Goal: Information Seeking & Learning: Learn about a topic

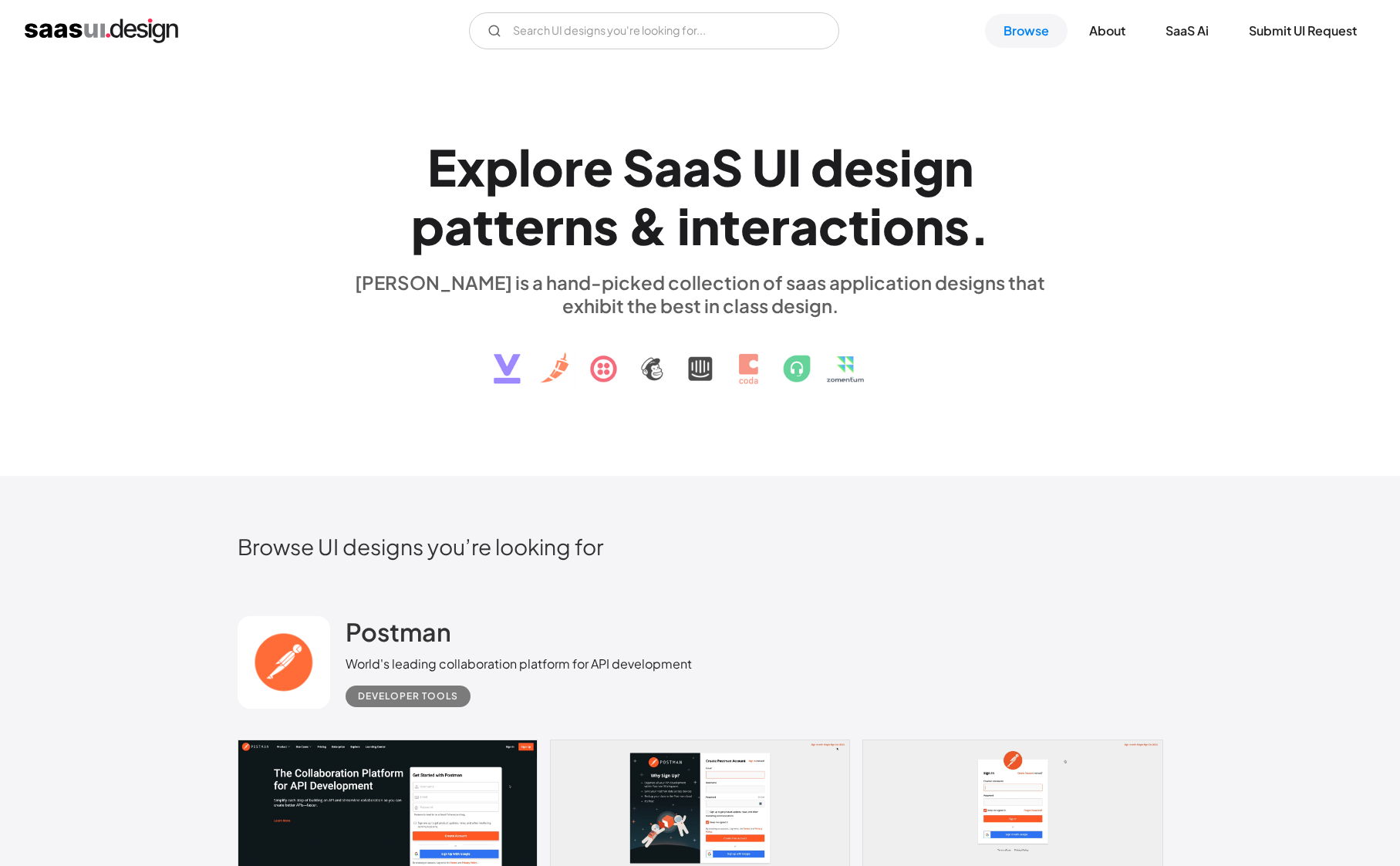
scroll to position [19, 0]
click at [1035, 36] on link "Browse" at bounding box center [1026, 30] width 83 height 34
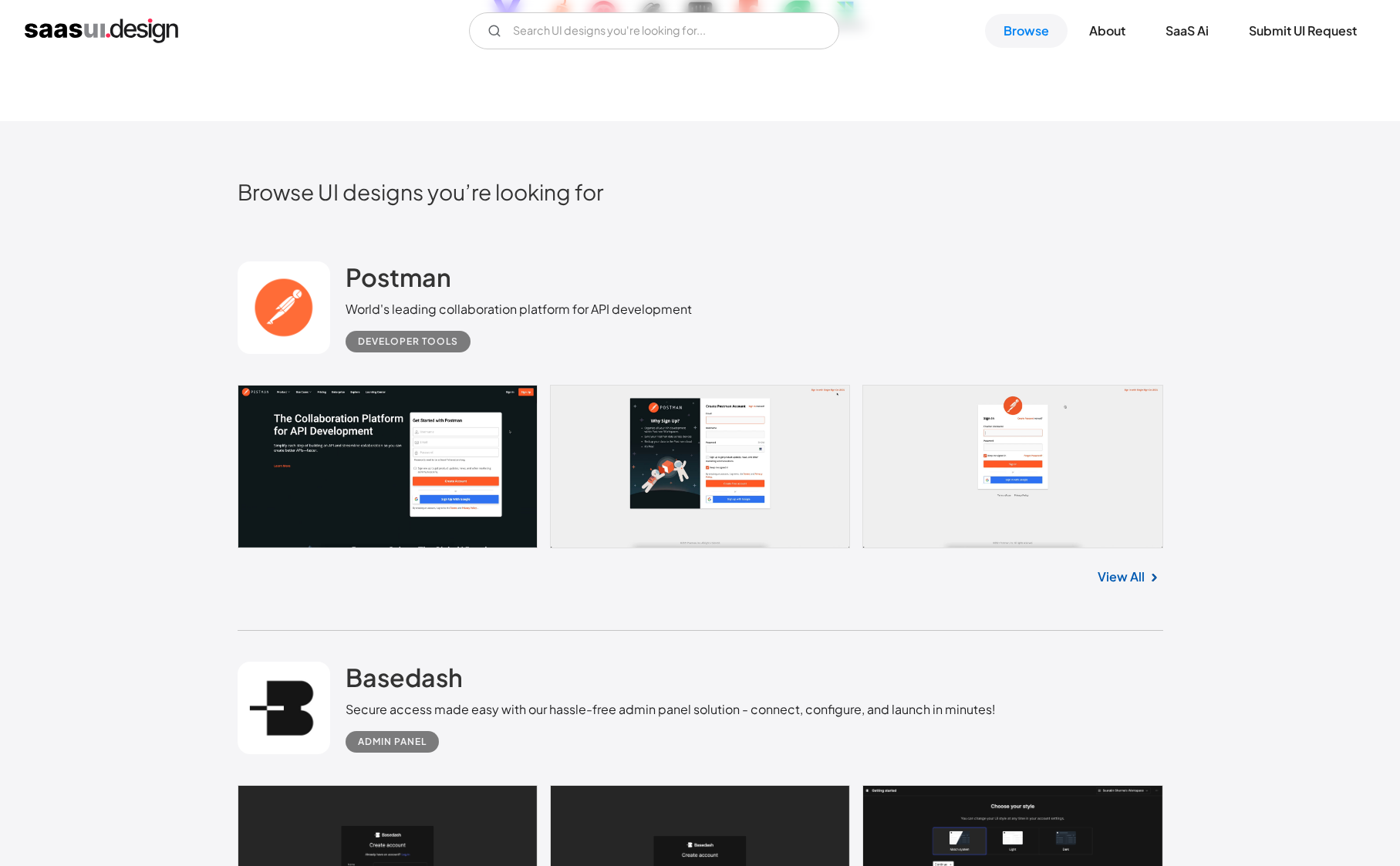
scroll to position [517, 0]
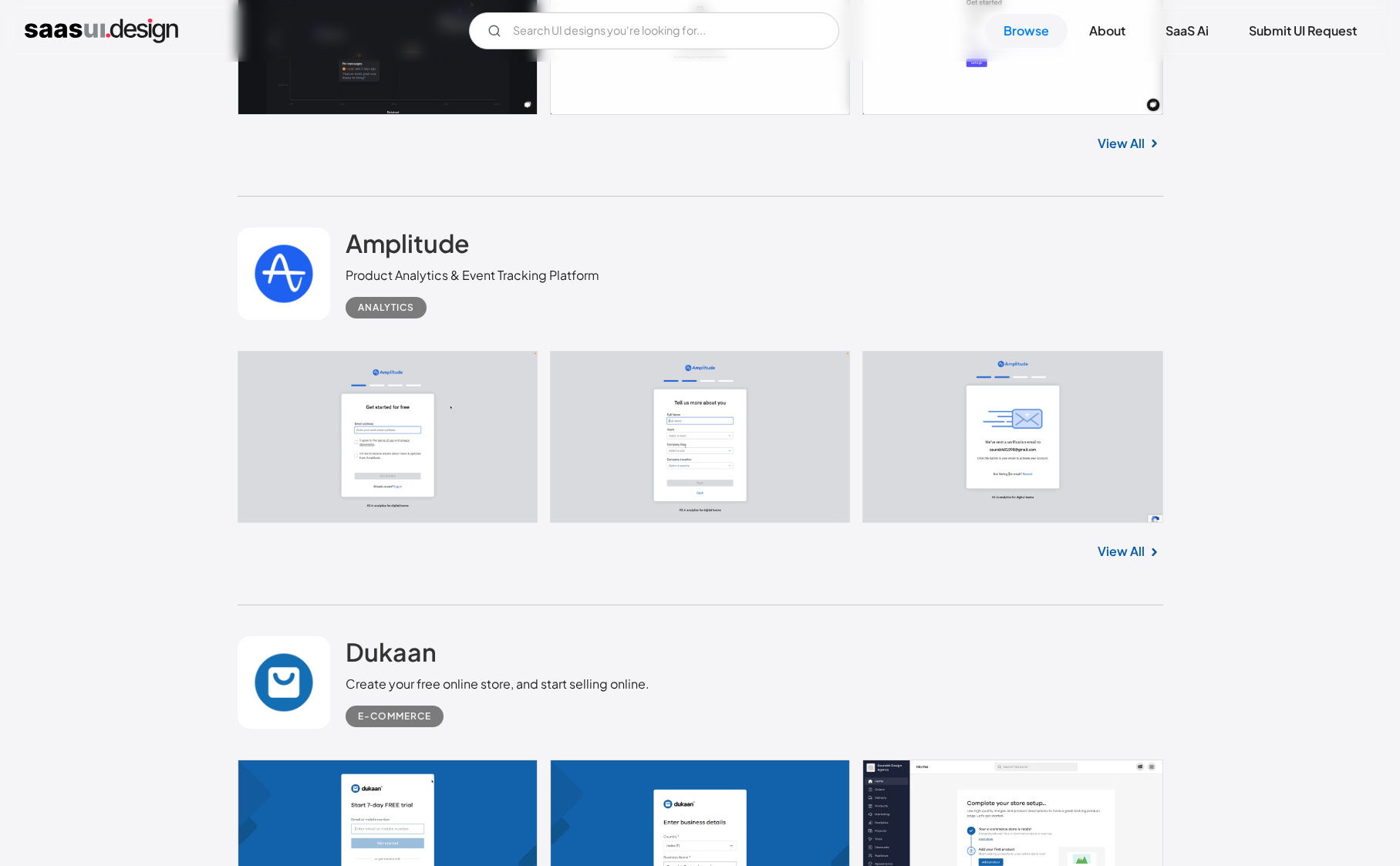
scroll to position [3239, 0]
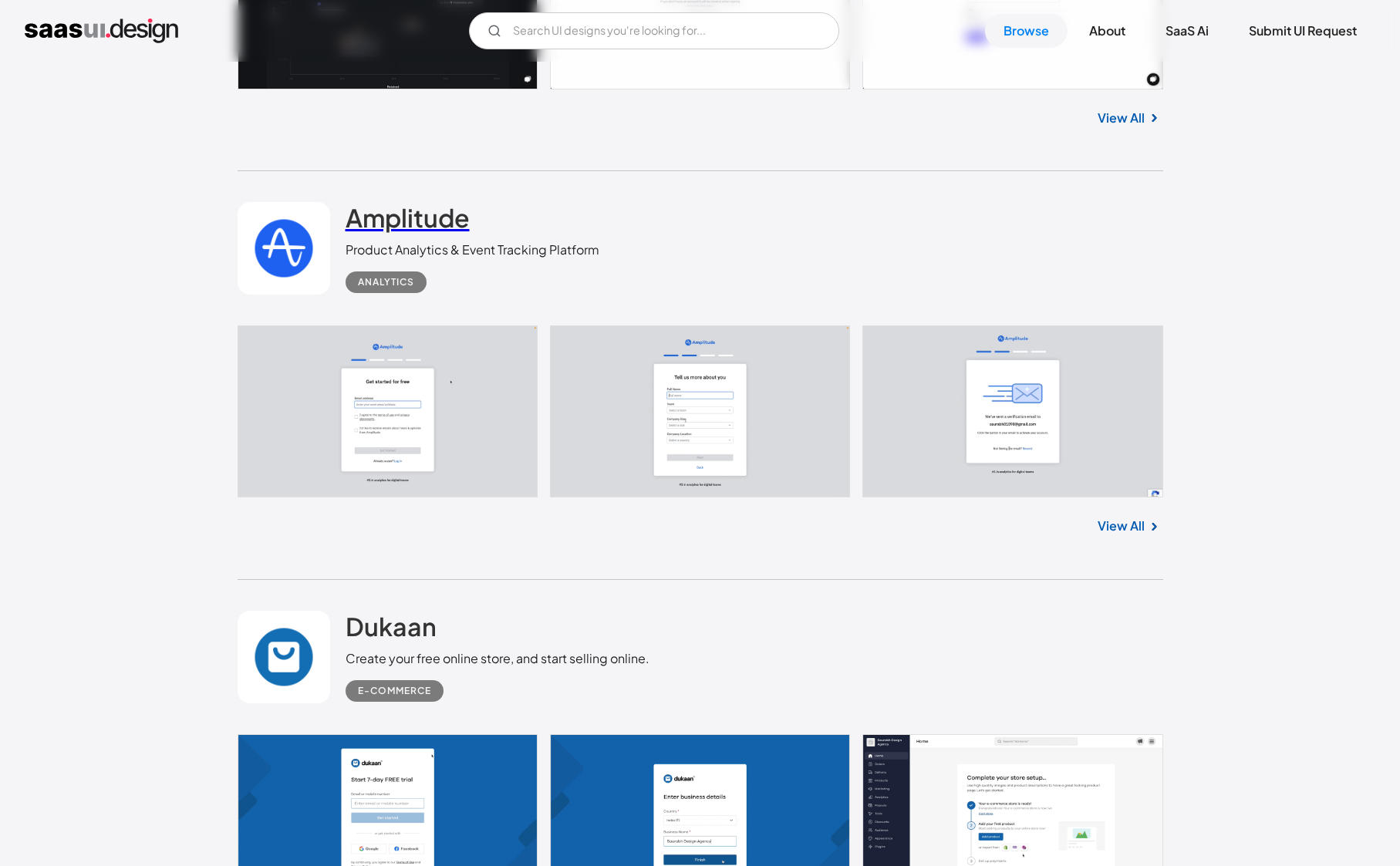
click at [422, 213] on h2 "Amplitude" at bounding box center [407, 217] width 124 height 31
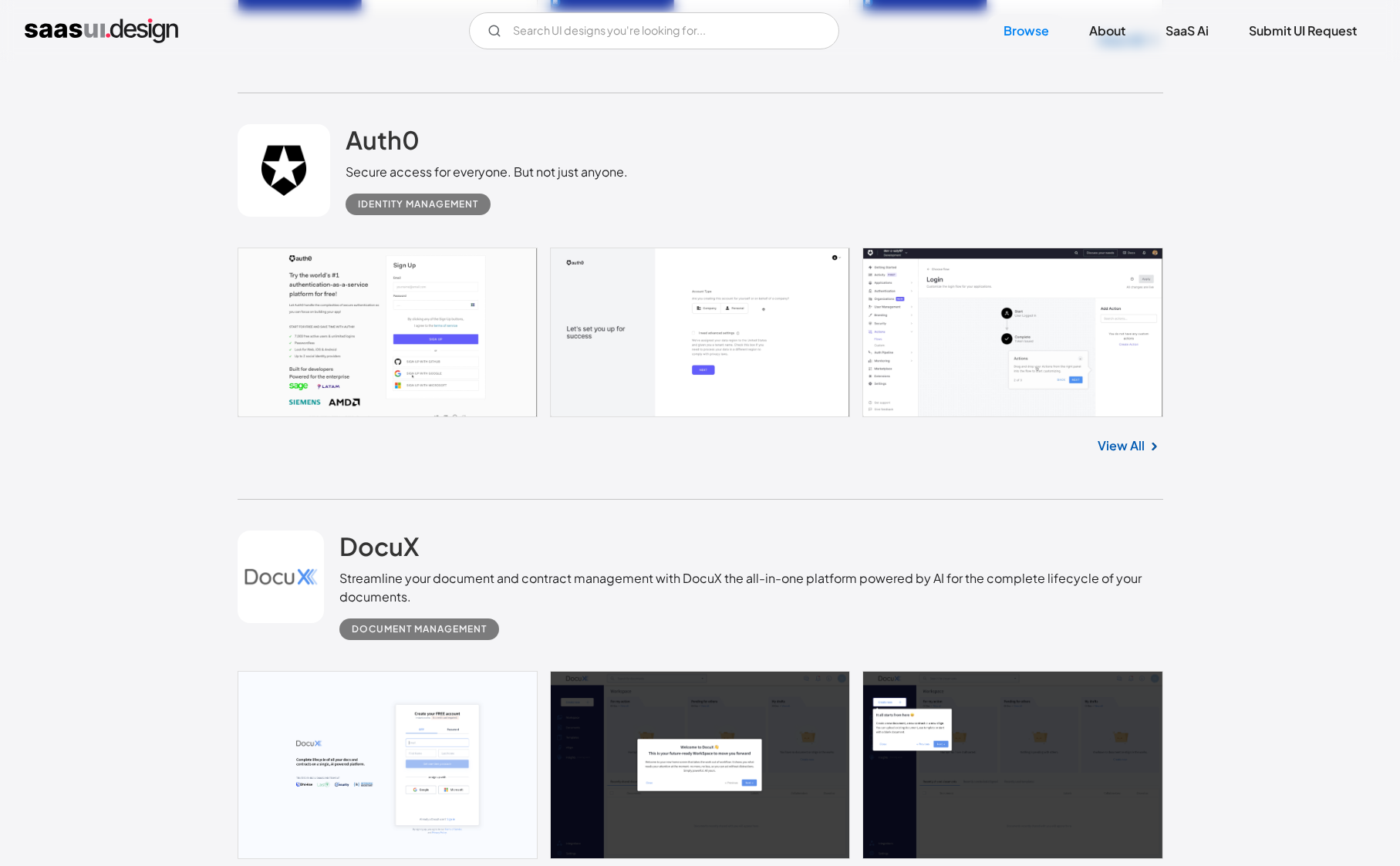
scroll to position [4923, 0]
click at [463, 274] on link at bounding box center [700, 333] width 926 height 170
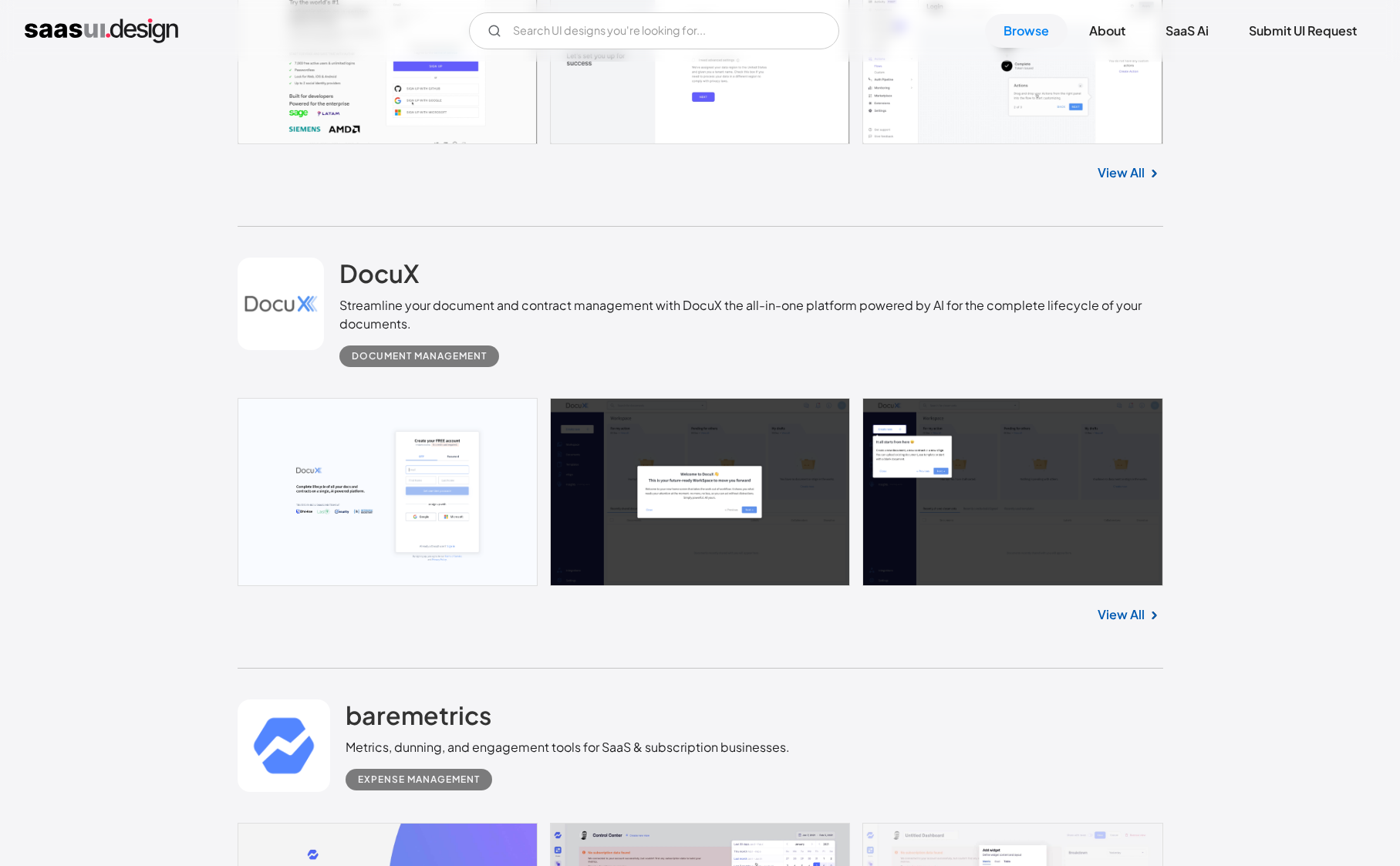
scroll to position [5227, 0]
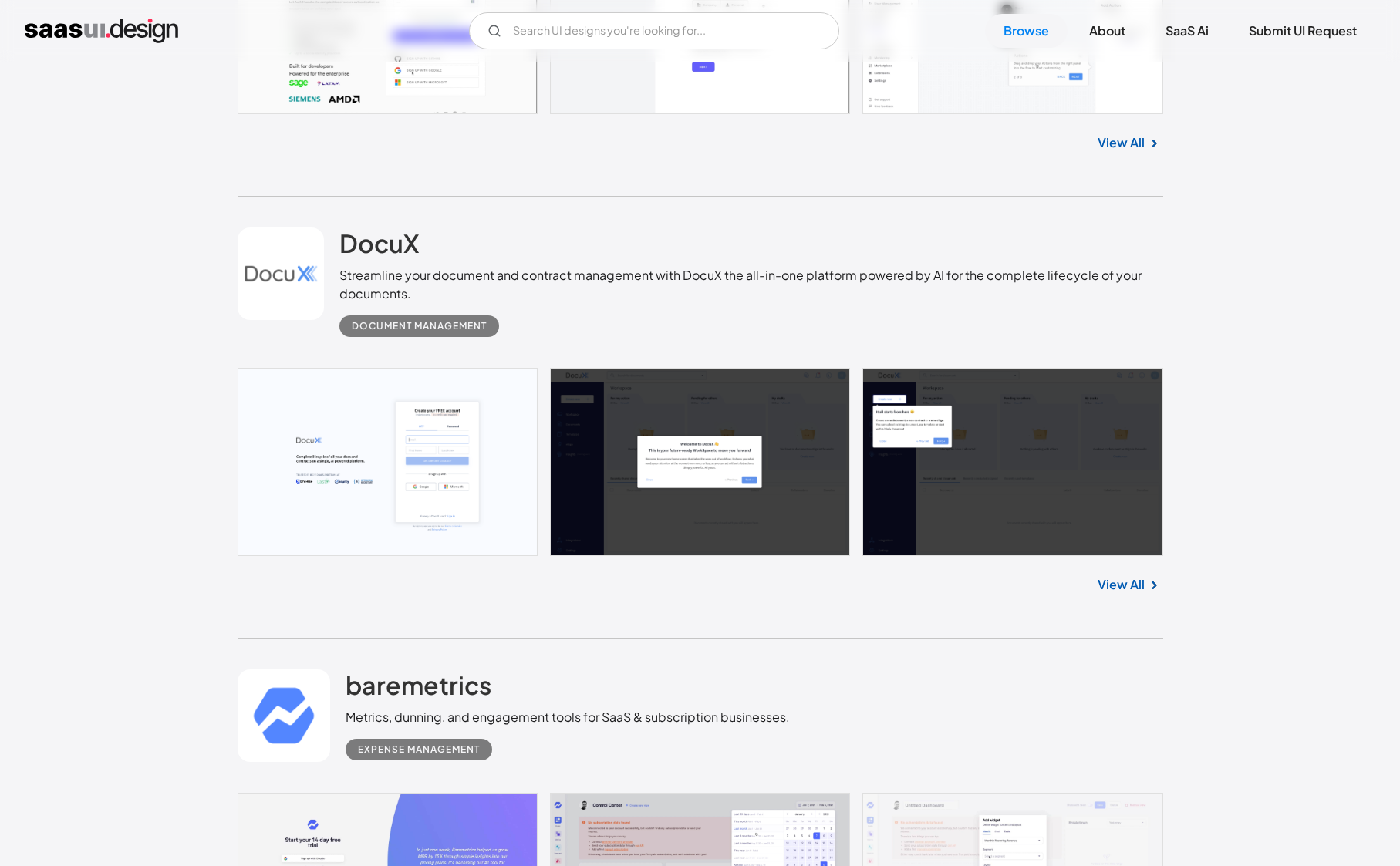
click at [478, 425] on link at bounding box center [700, 462] width 926 height 188
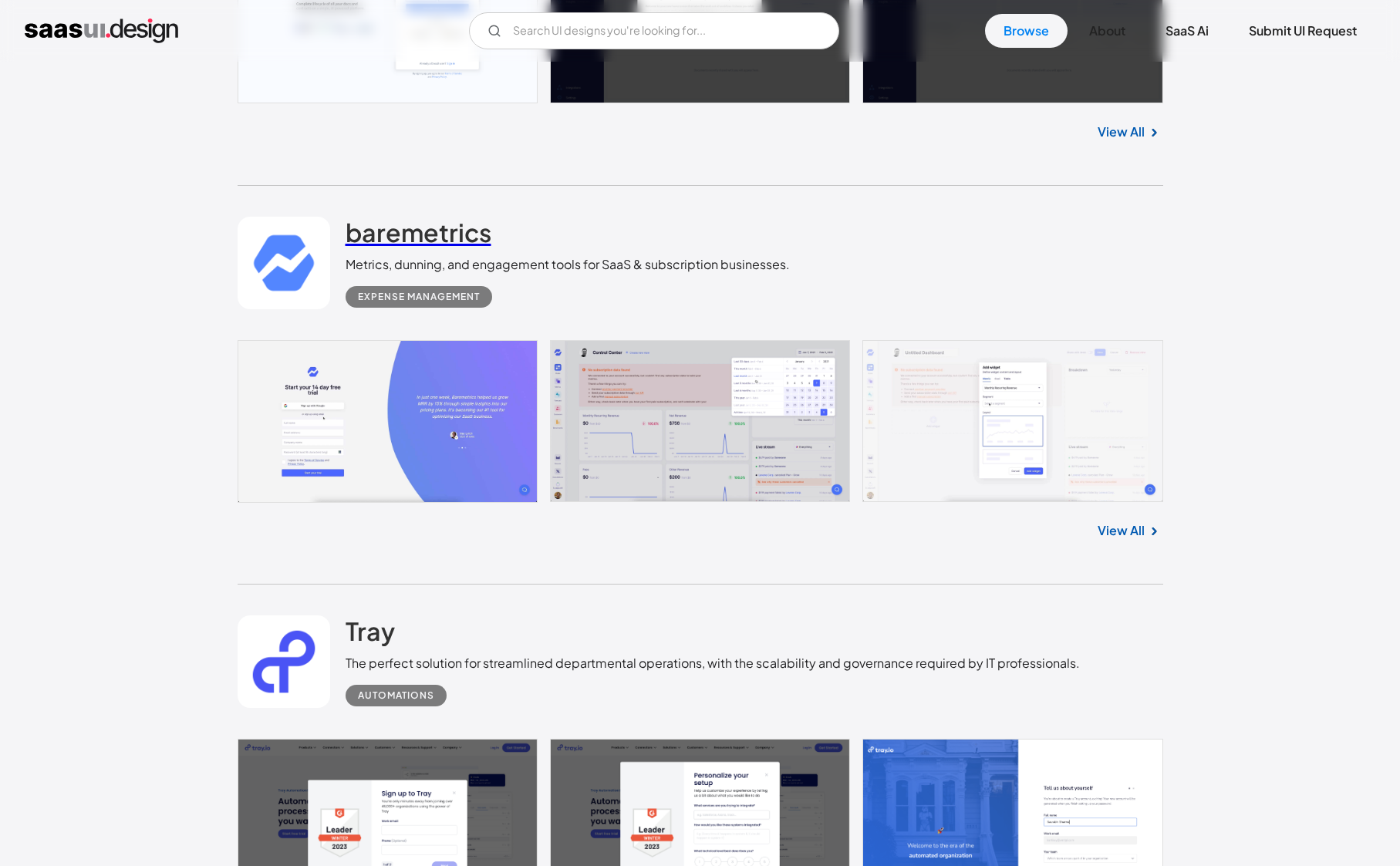
scroll to position [5682, 0]
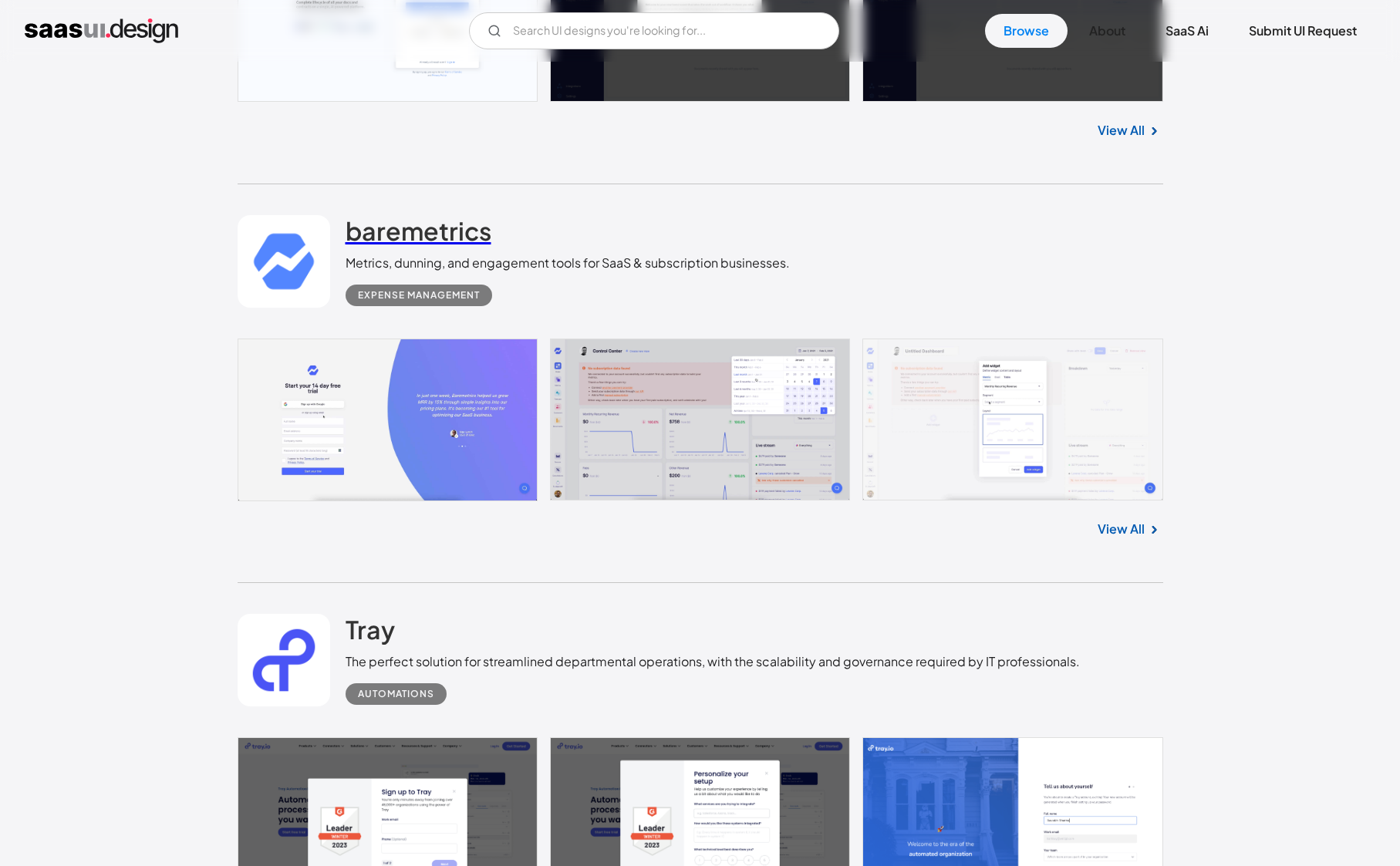
click at [395, 237] on h2 "baremetrics" at bounding box center [418, 230] width 146 height 31
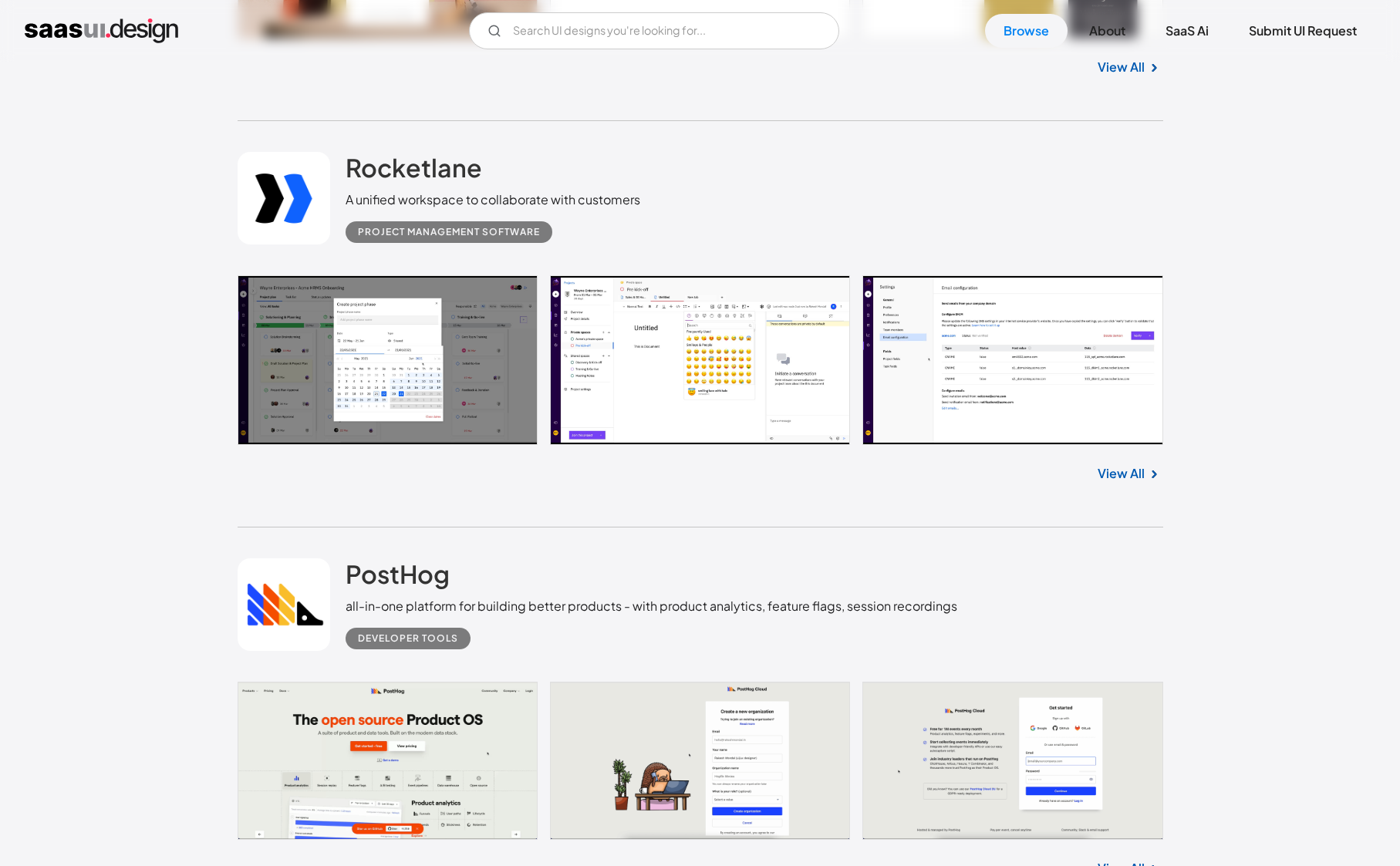
scroll to position [7420, 0]
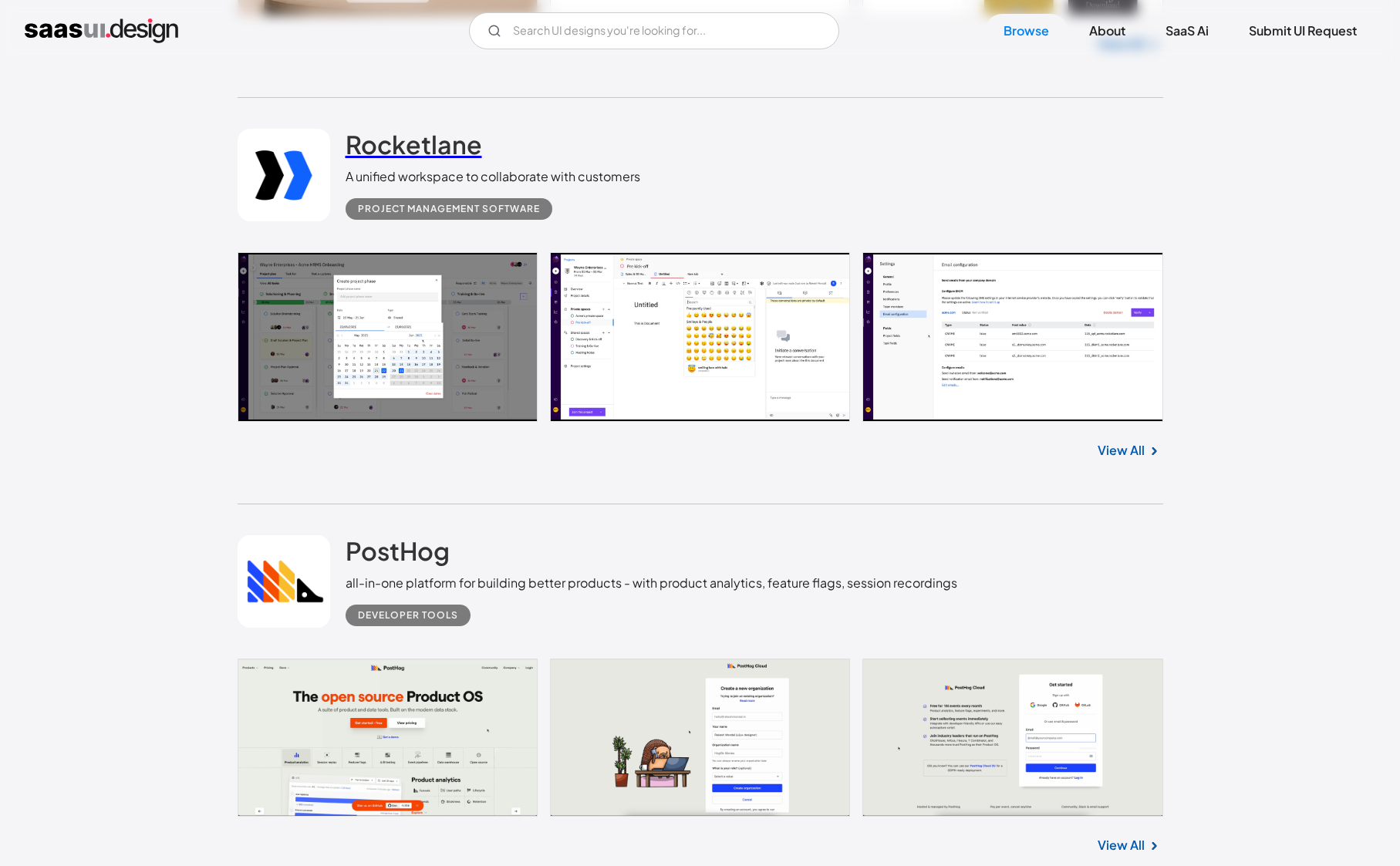
click at [386, 154] on h2 "Rocketlane" at bounding box center [414, 144] width 137 height 31
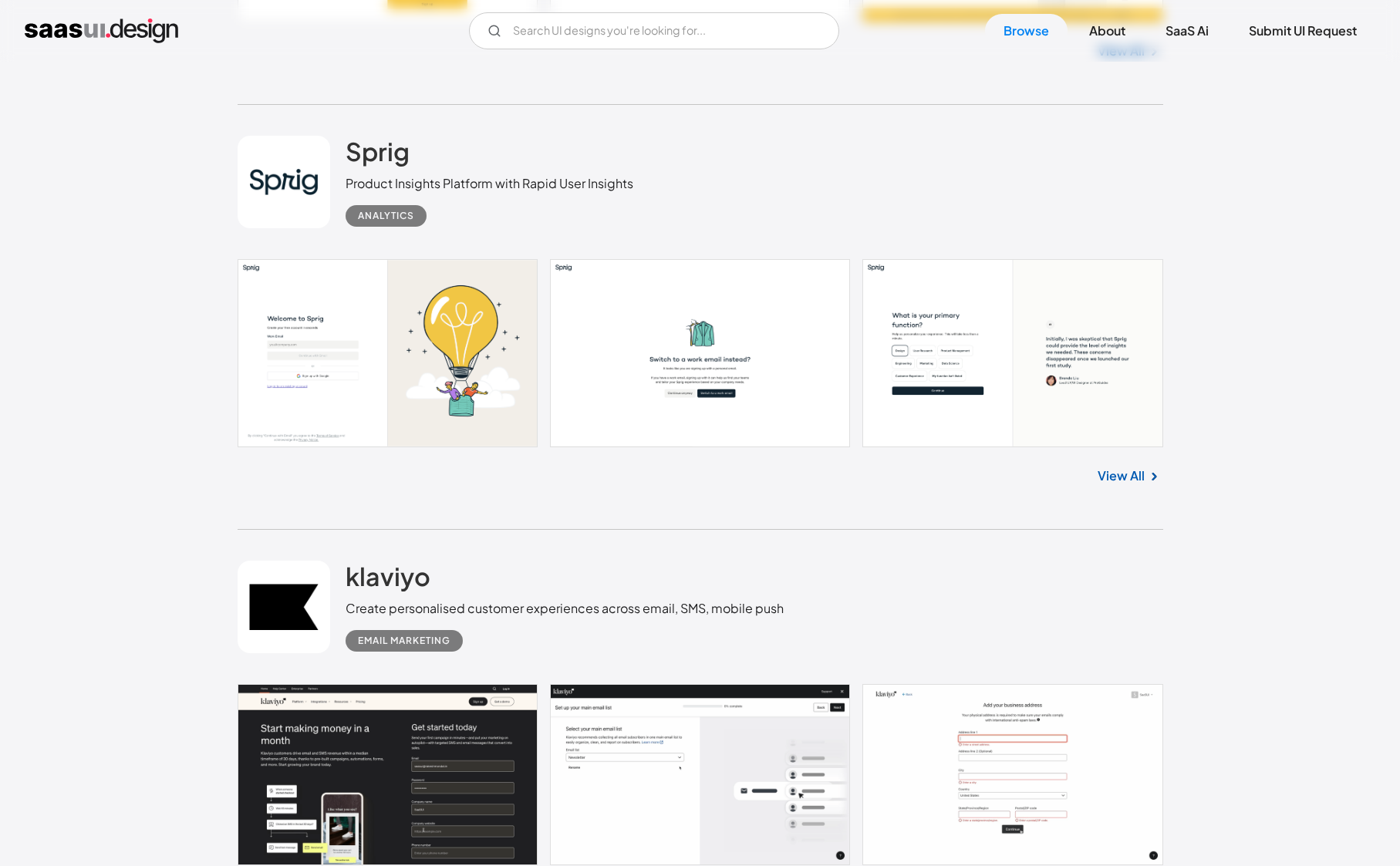
scroll to position [11914, 0]
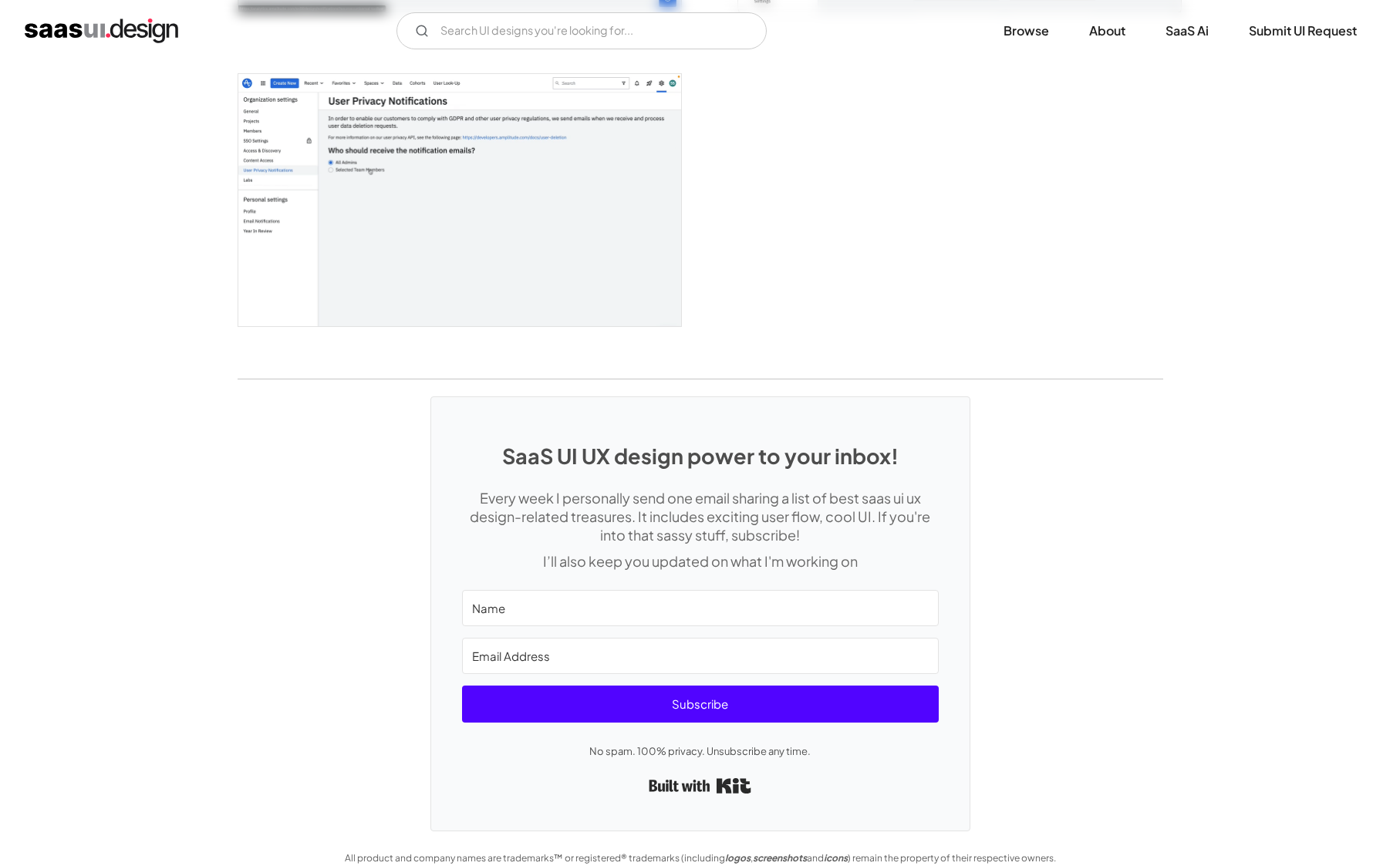
scroll to position [3759, 0]
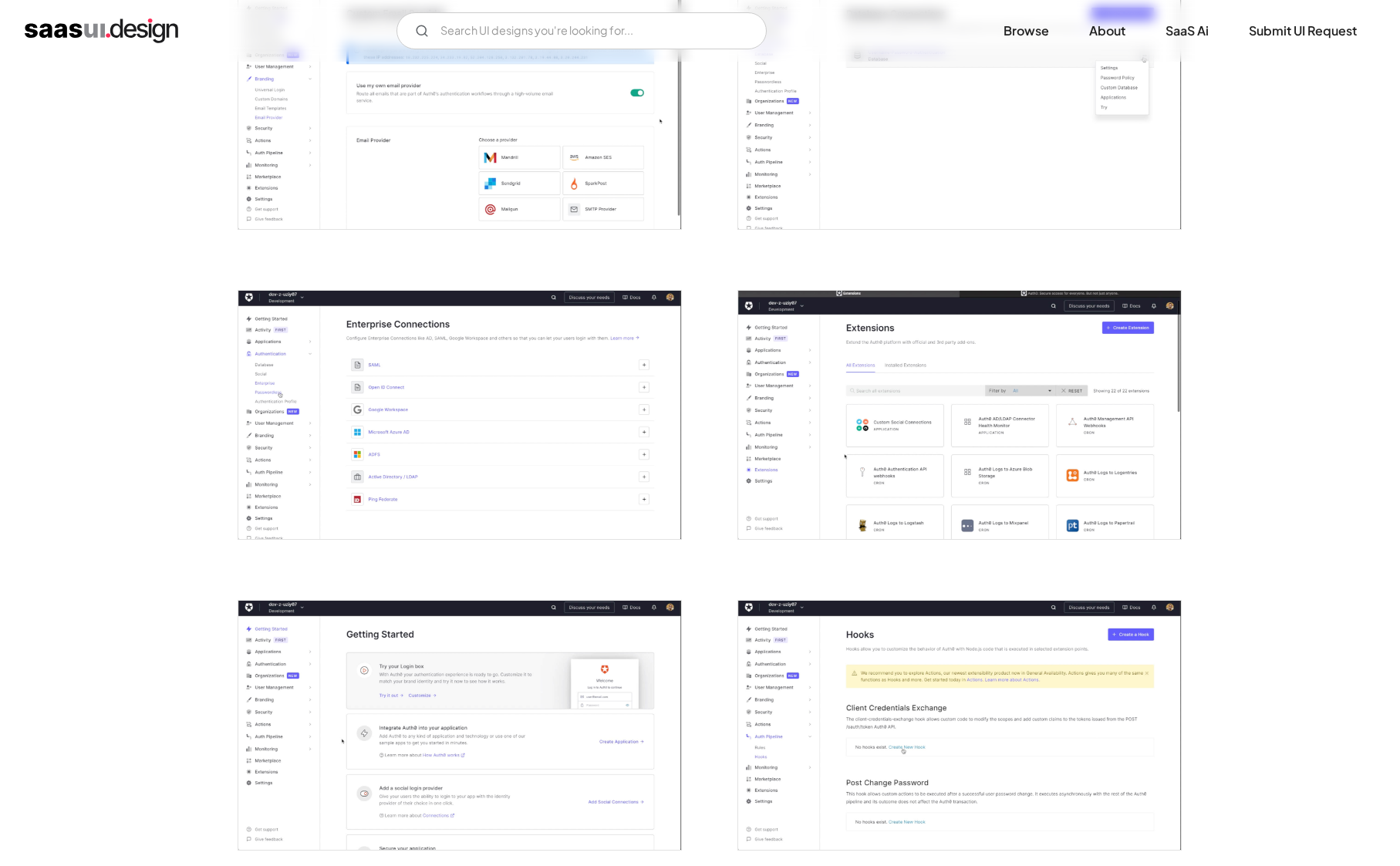
scroll to position [2290, 0]
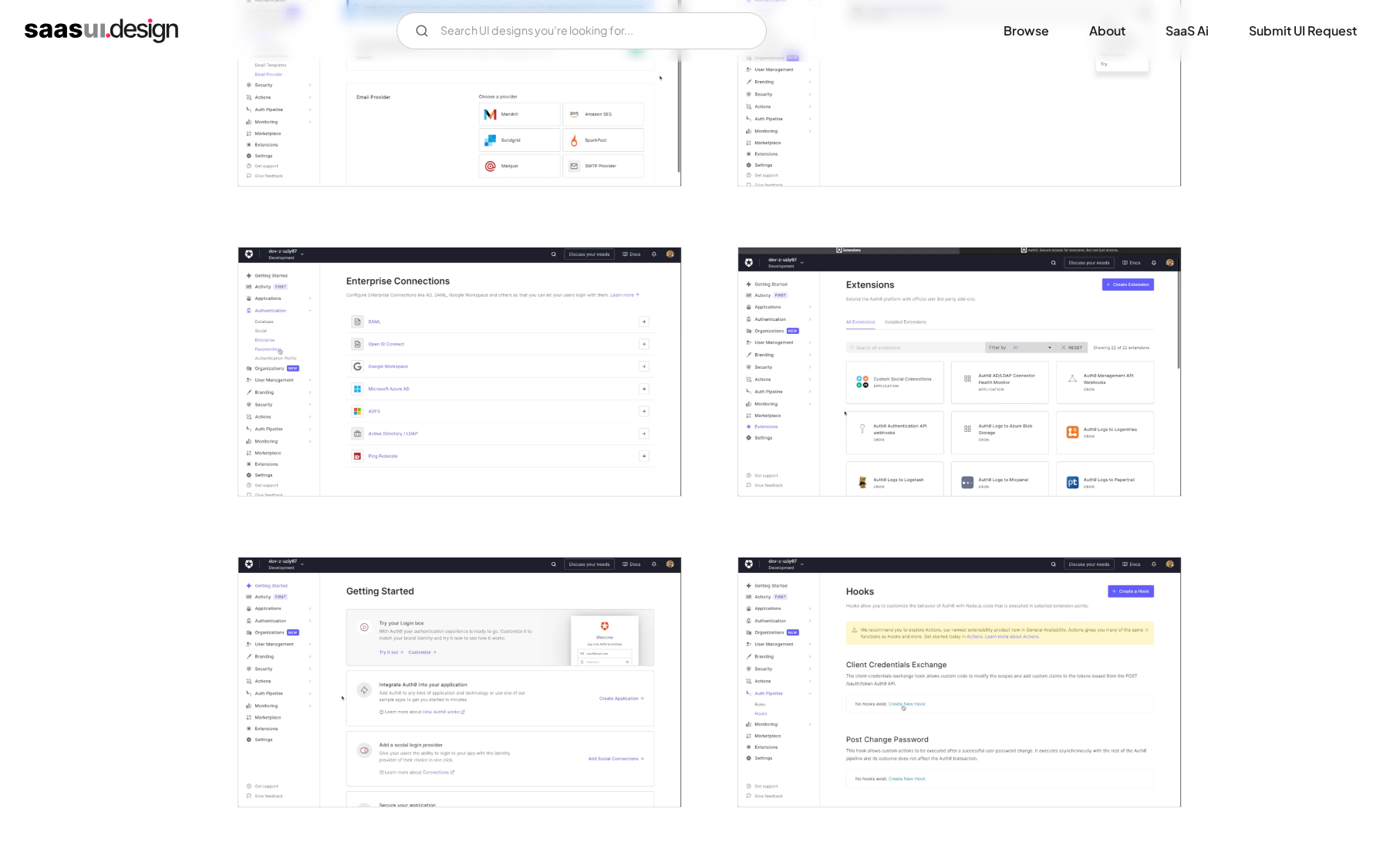
click at [994, 398] on img "open lightbox" at bounding box center [959, 371] width 443 height 249
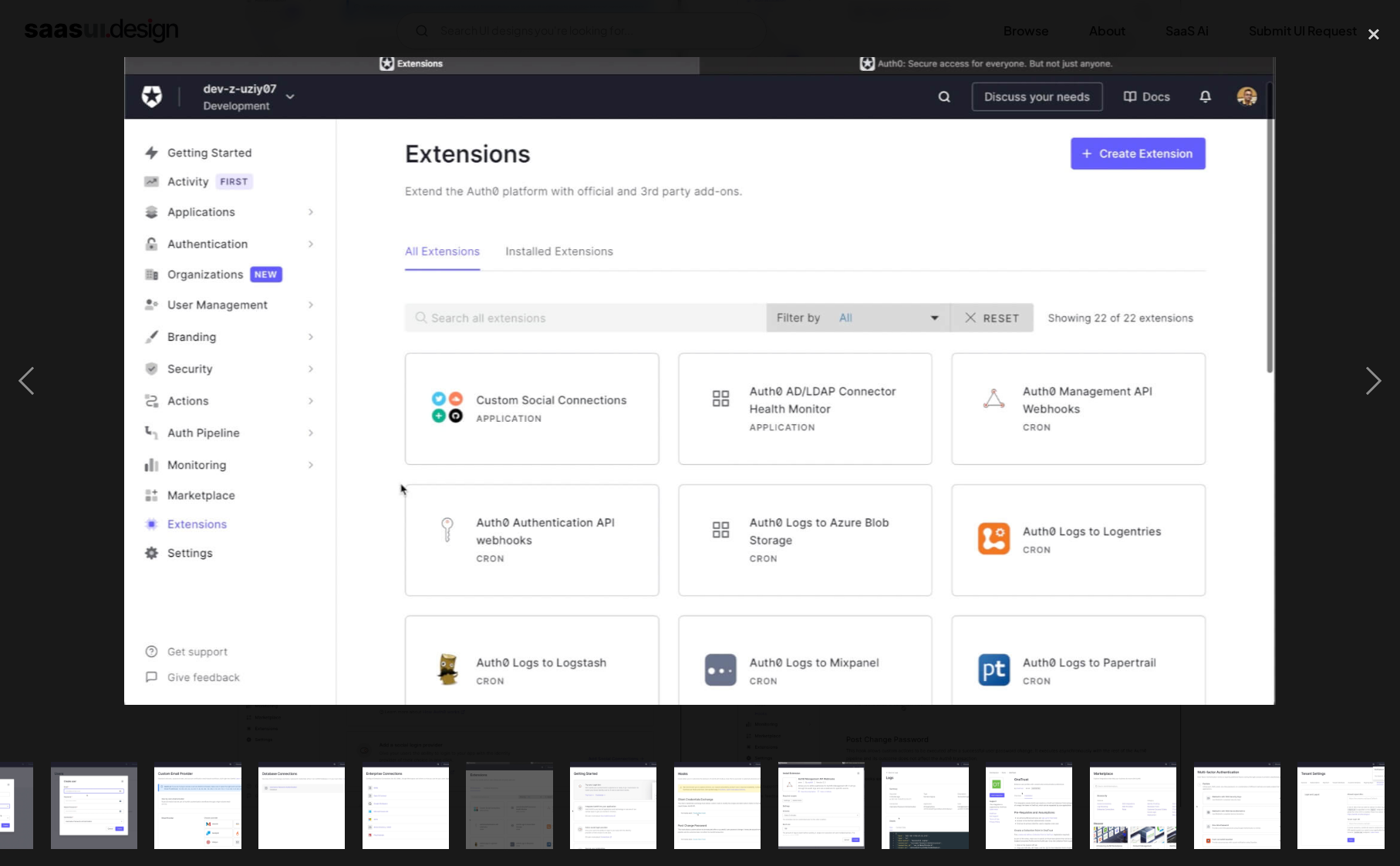
scroll to position [0, 1111]
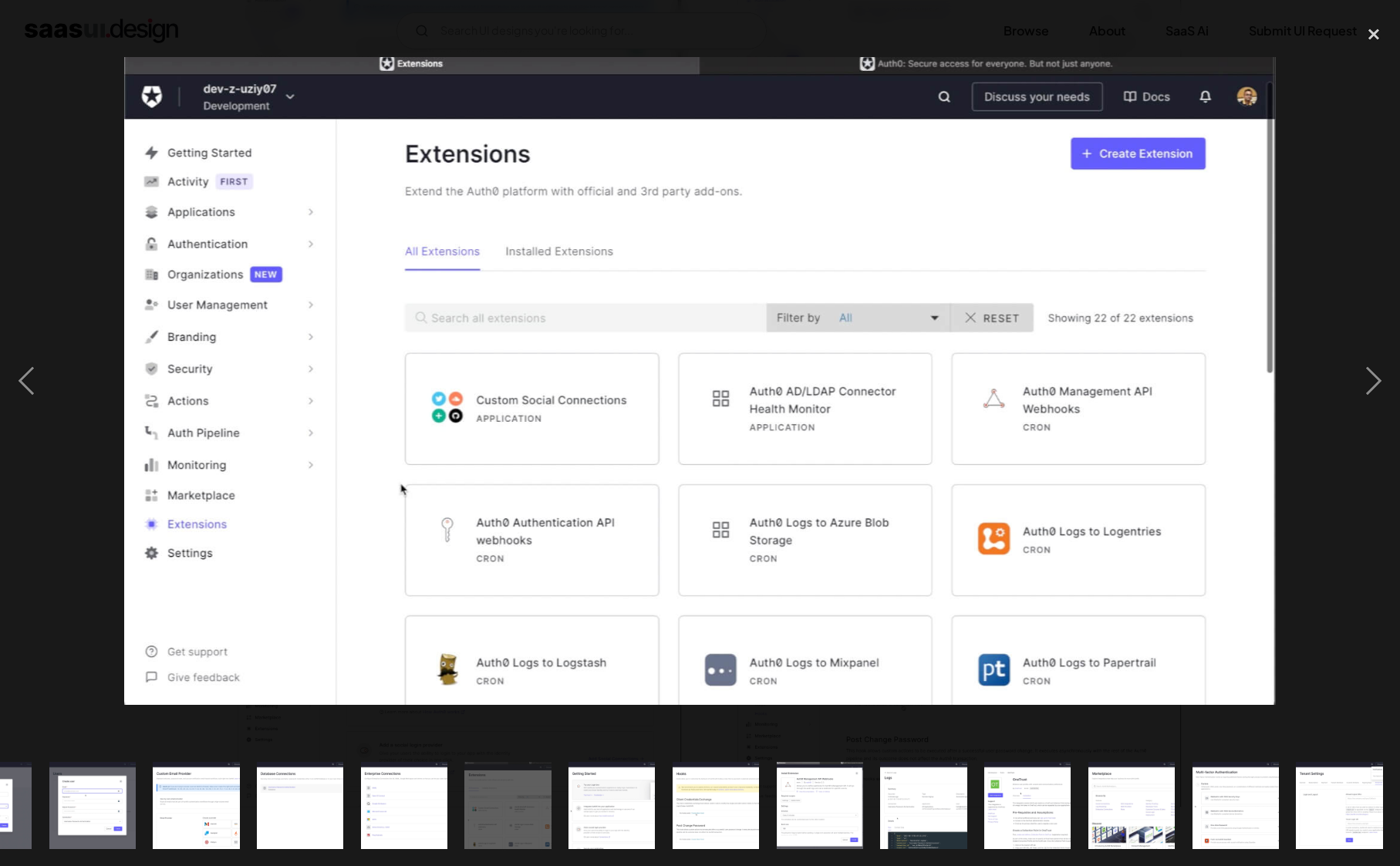
click at [1317, 120] on div at bounding box center [700, 381] width 1400 height 728
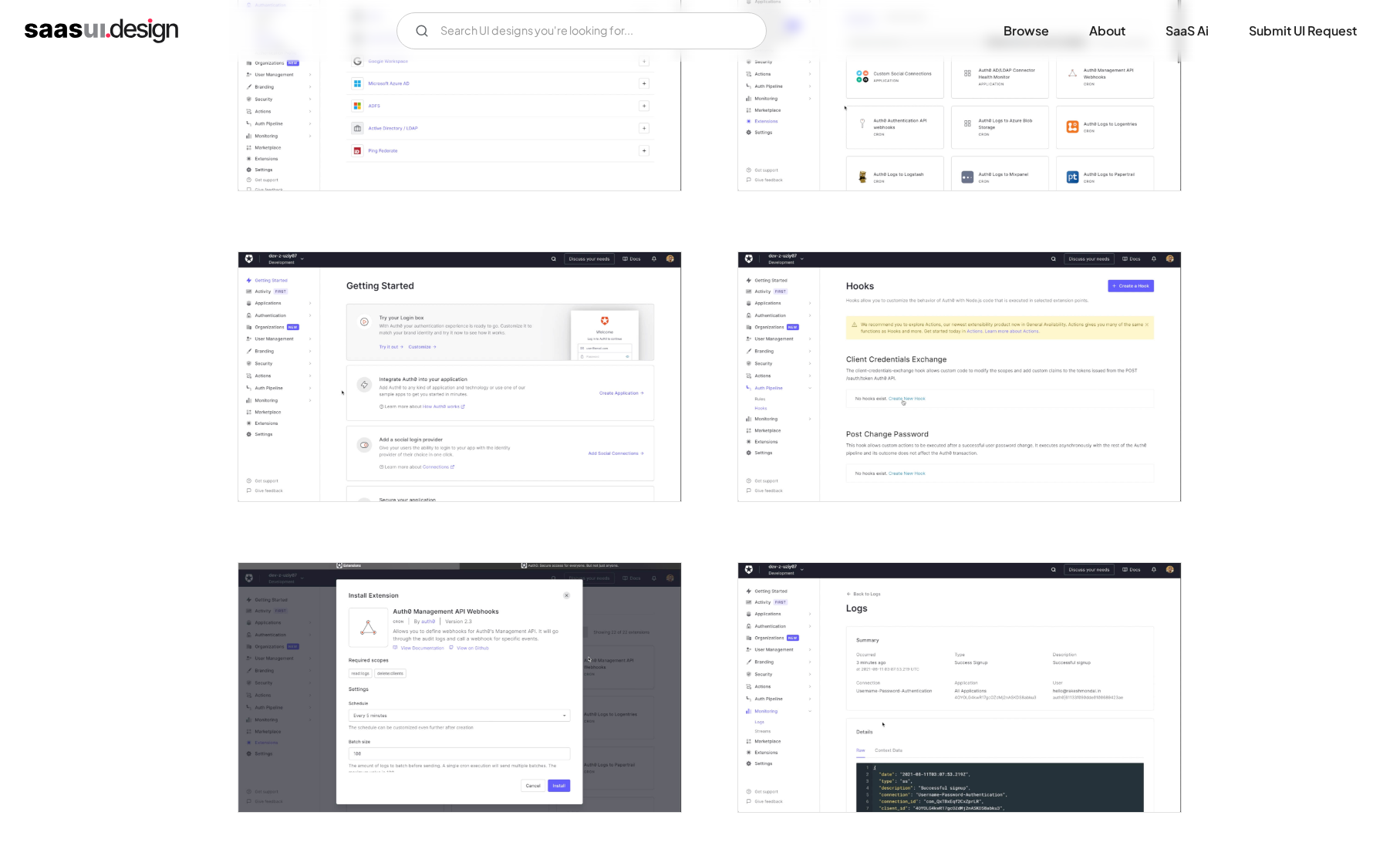
scroll to position [2709, 0]
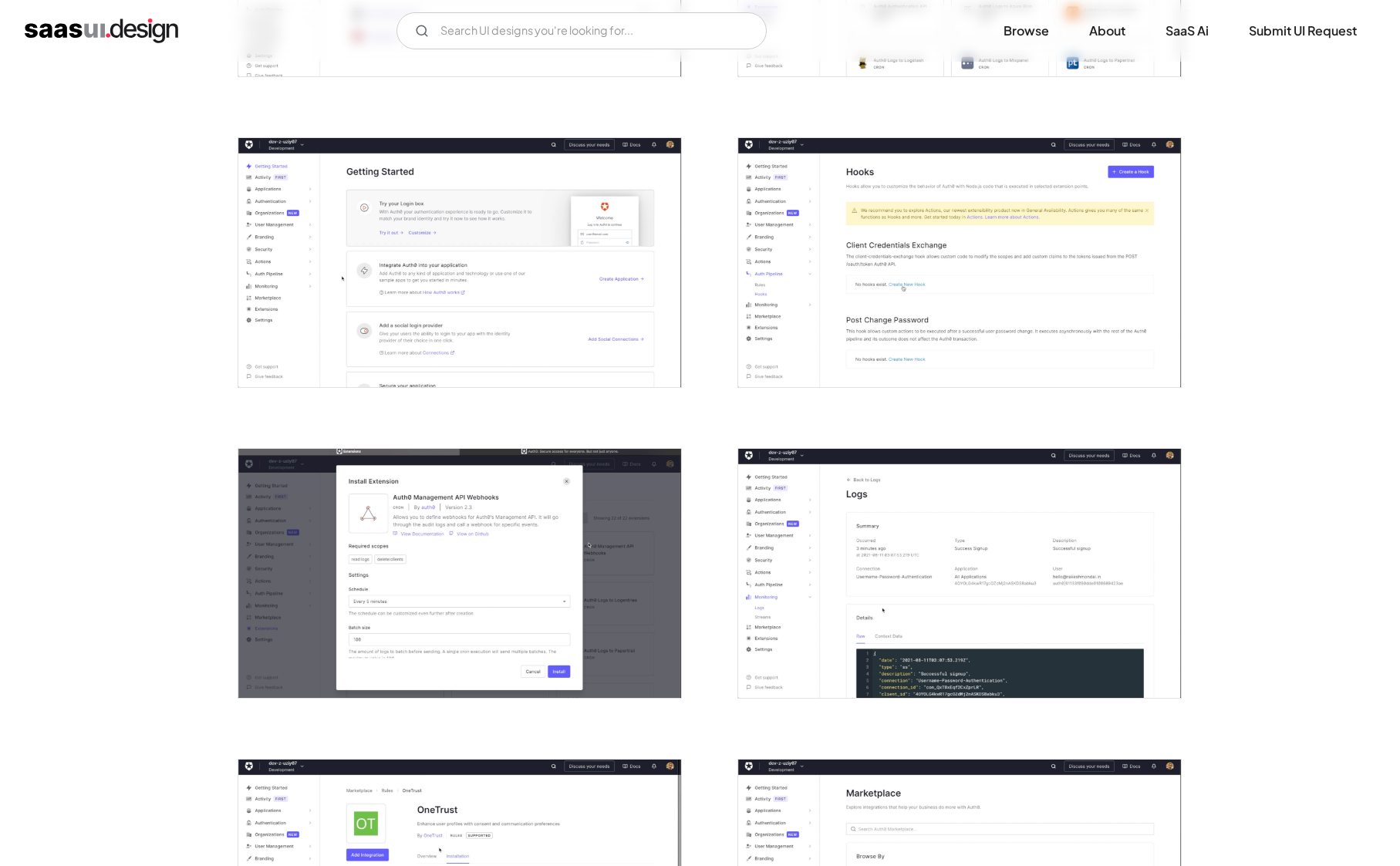
click at [457, 252] on img "open lightbox" at bounding box center [459, 263] width 443 height 249
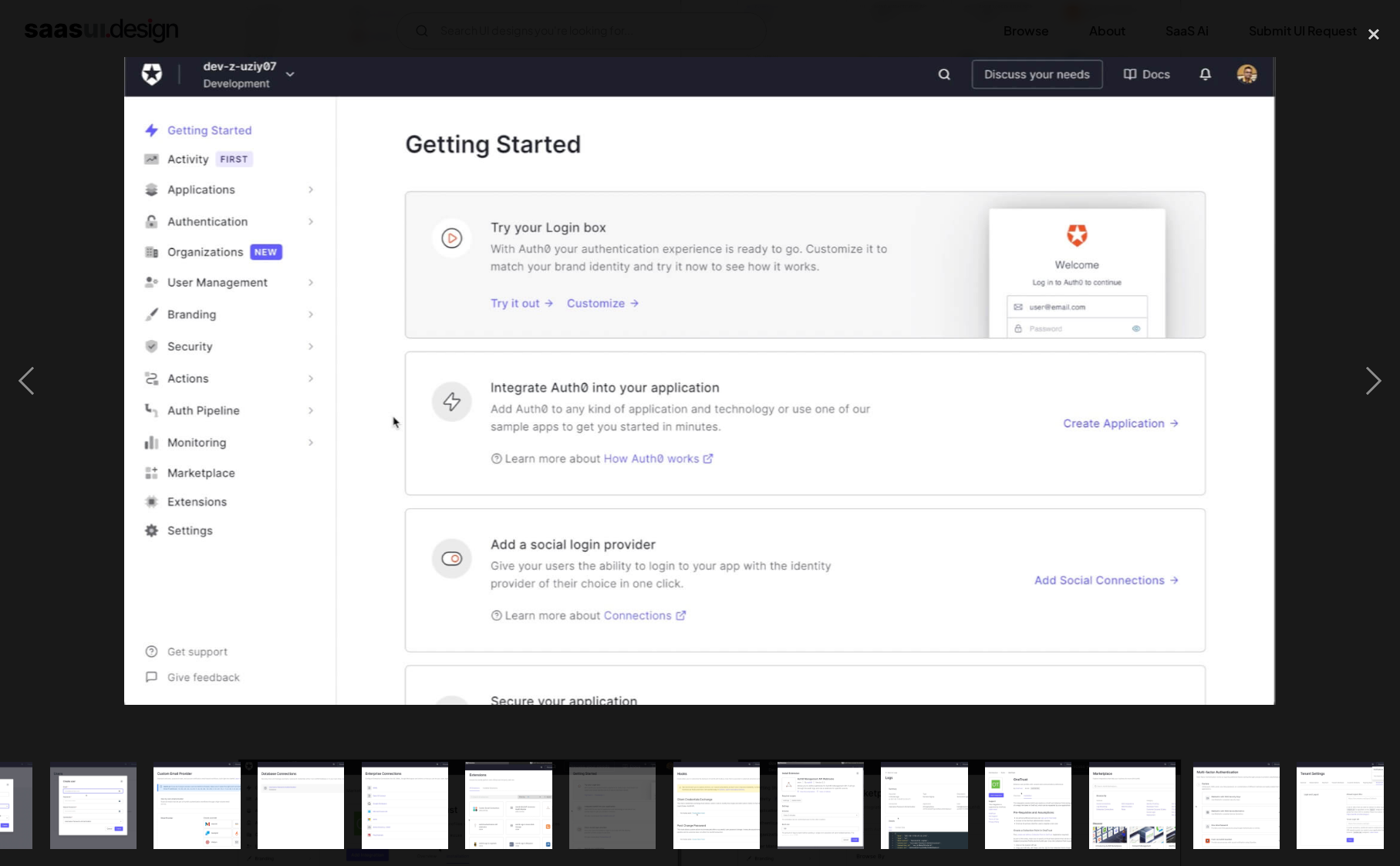
scroll to position [0, 1111]
click at [1315, 160] on div at bounding box center [700, 381] width 1400 height 728
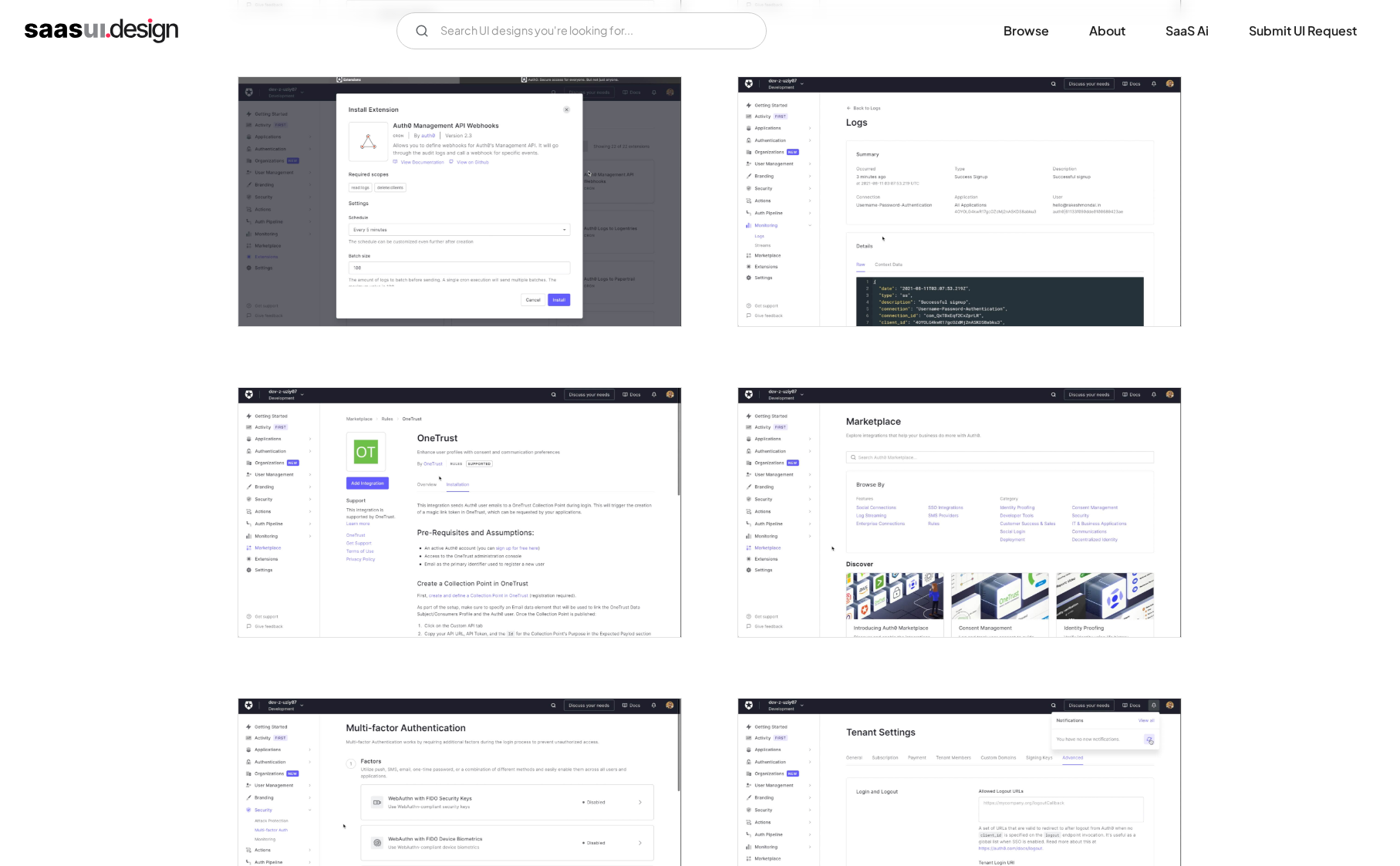
scroll to position [3069, 0]
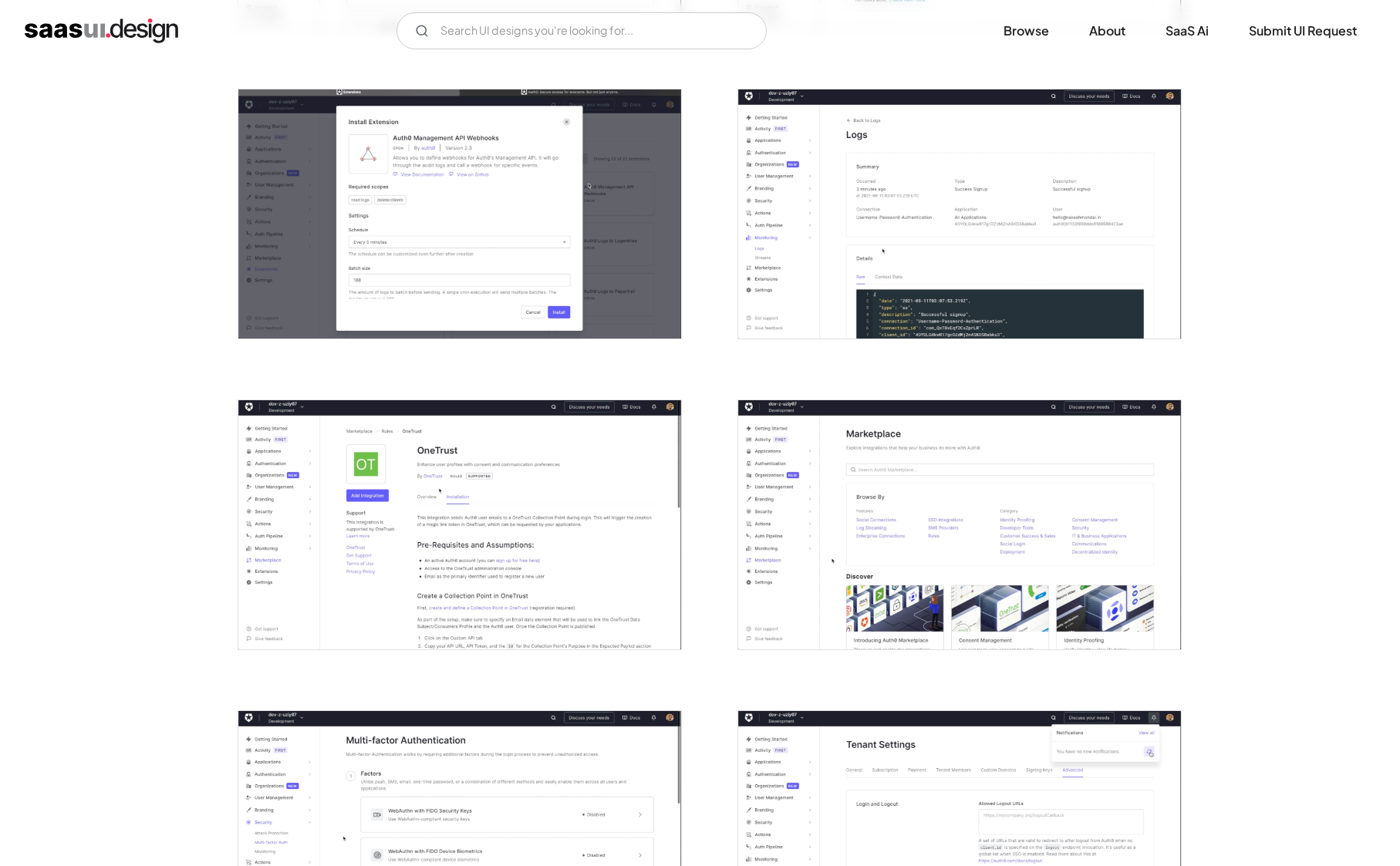
click at [1020, 179] on img "open lightbox" at bounding box center [959, 214] width 443 height 249
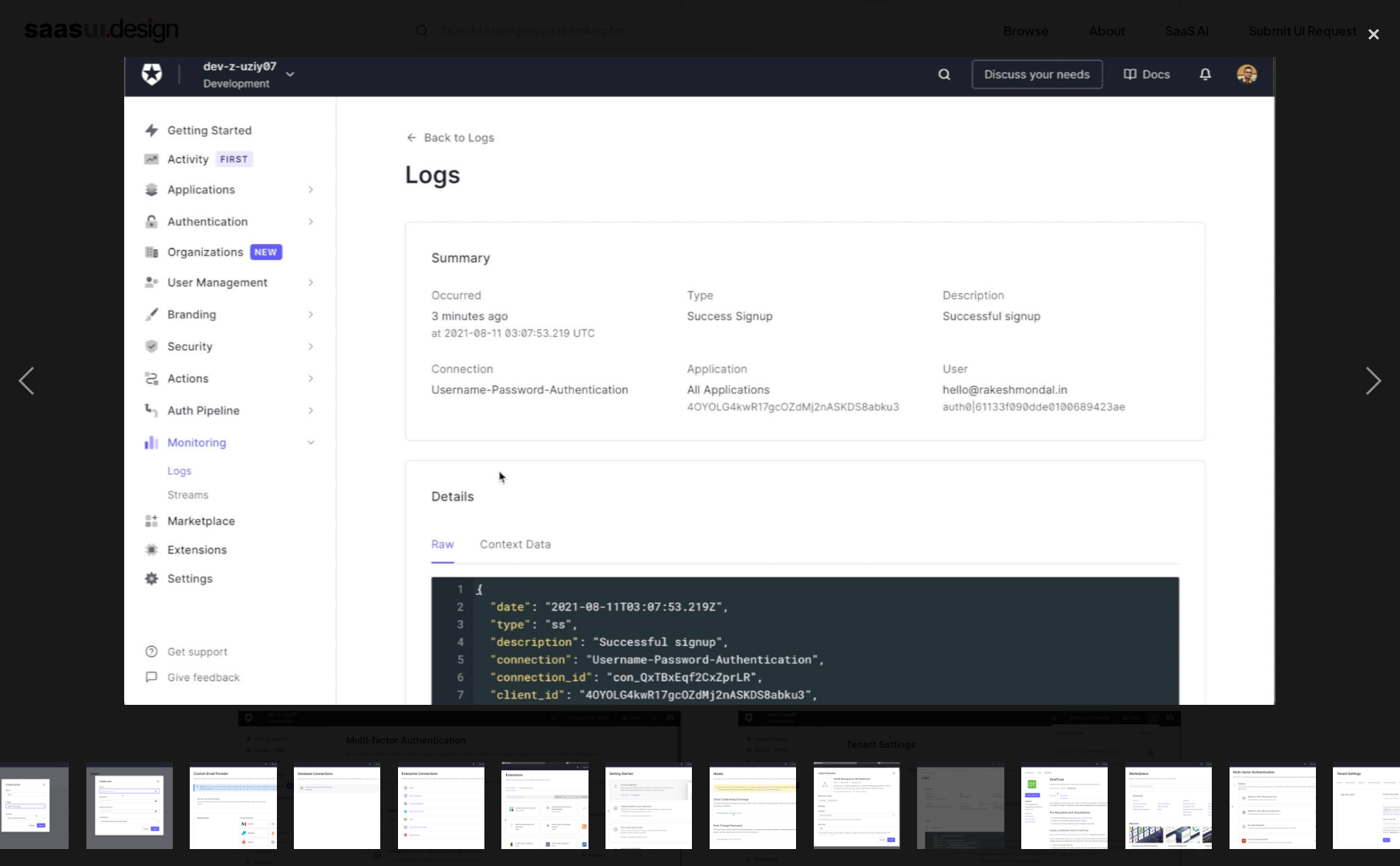
scroll to position [0, 1111]
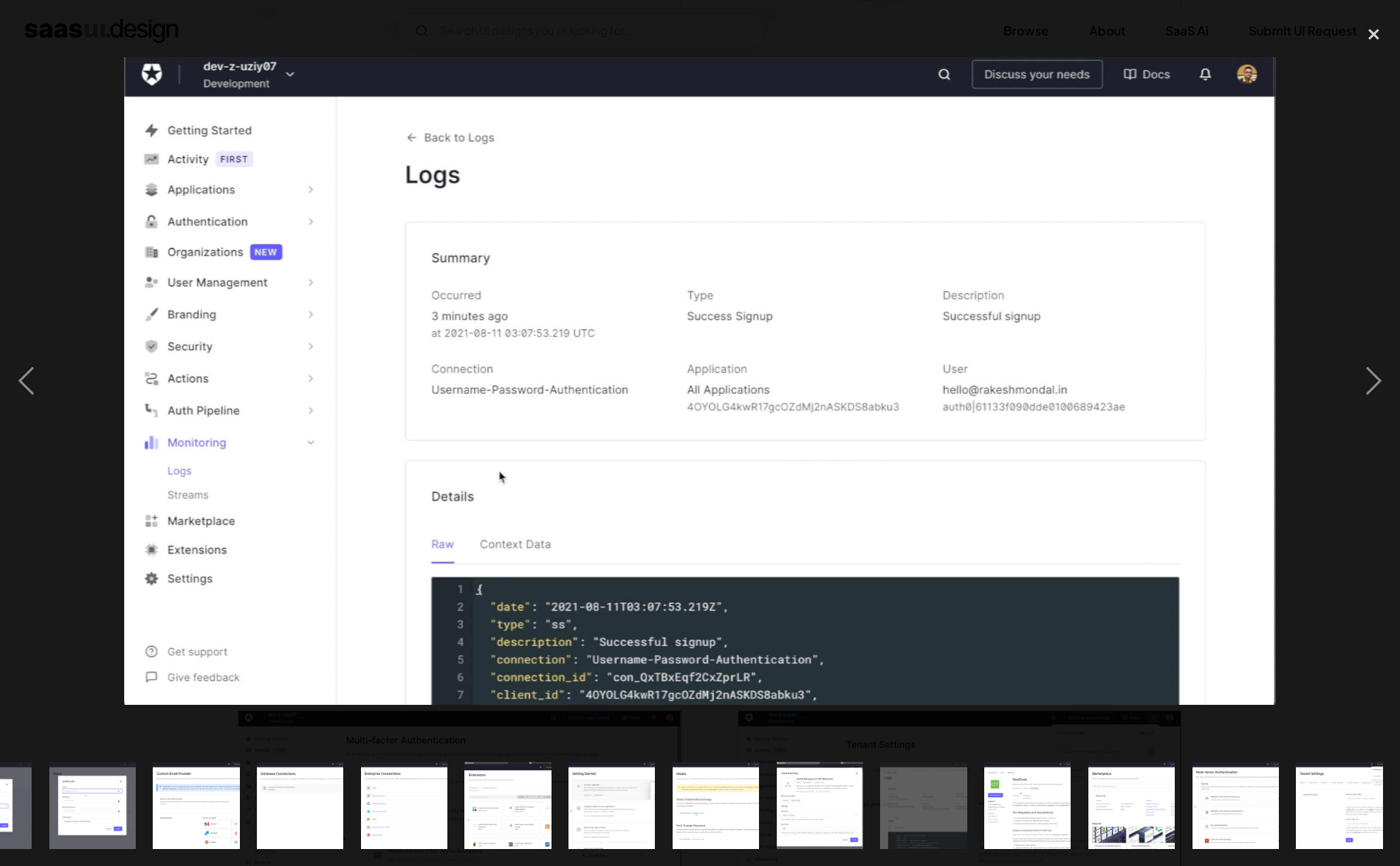
click at [1309, 172] on div at bounding box center [700, 381] width 1400 height 728
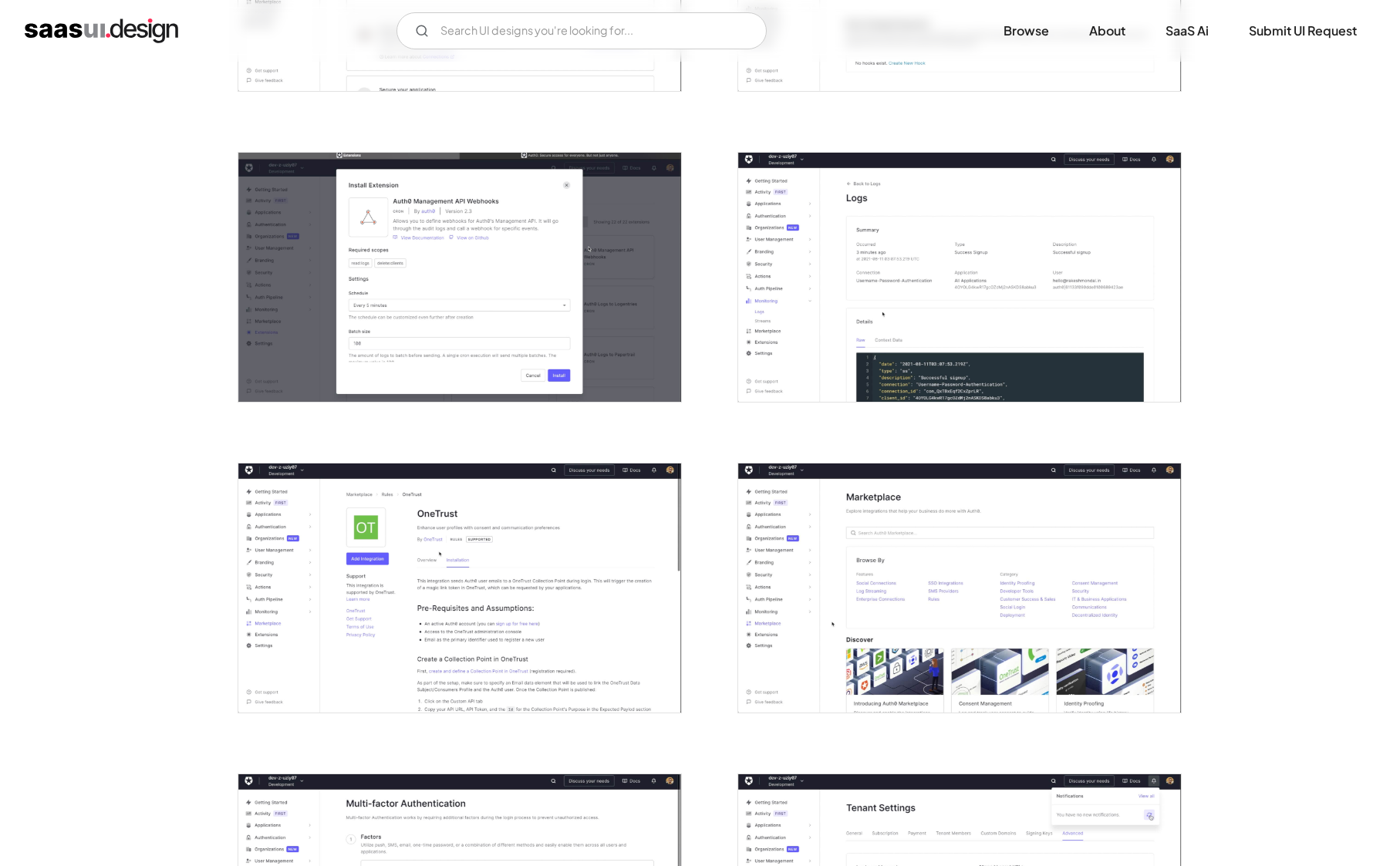
scroll to position [3003, 0]
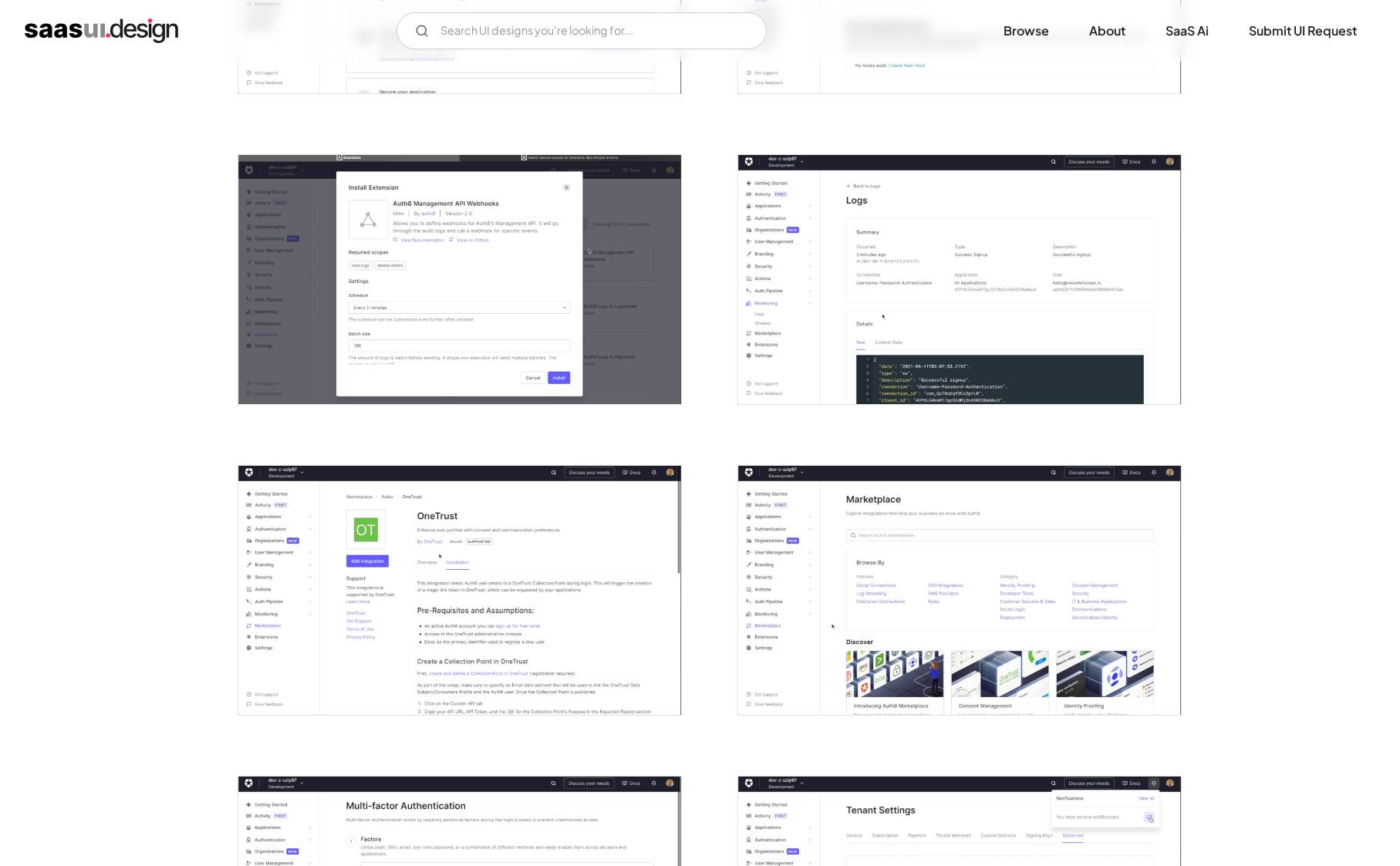
click at [479, 225] on img "open lightbox" at bounding box center [459, 279] width 443 height 249
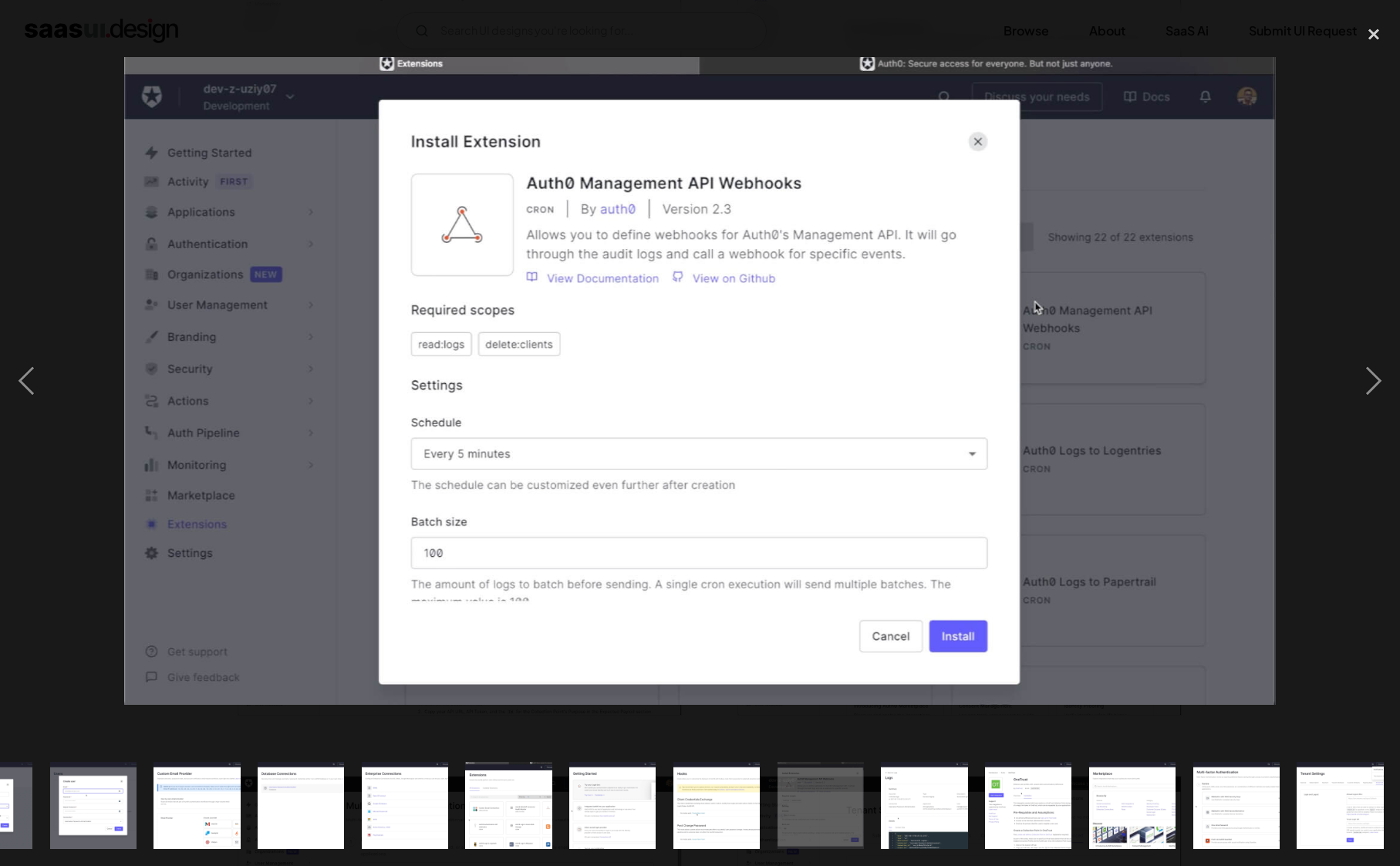
scroll to position [0, 1111]
click at [1329, 191] on div at bounding box center [700, 381] width 1400 height 728
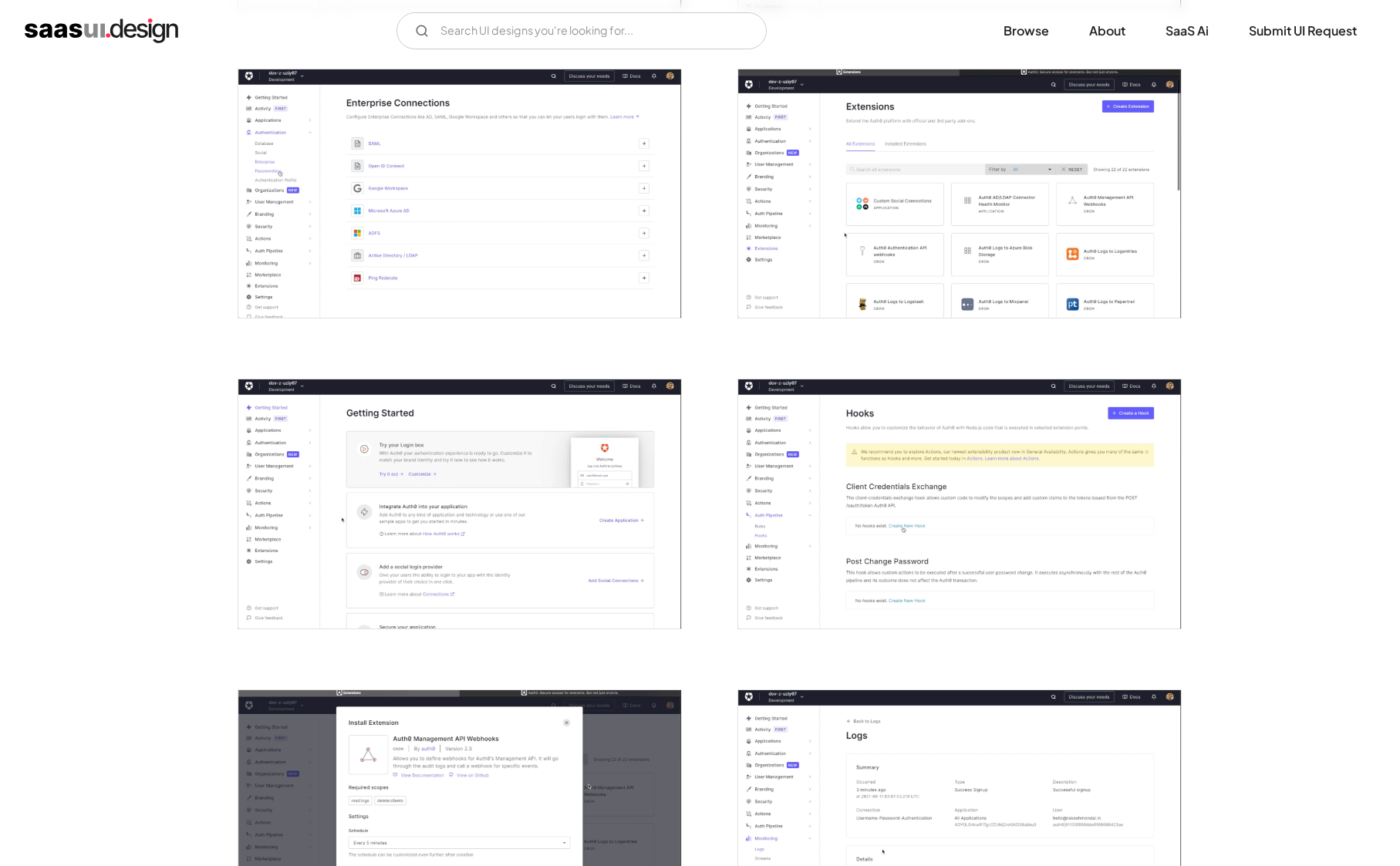
scroll to position [2439, 0]
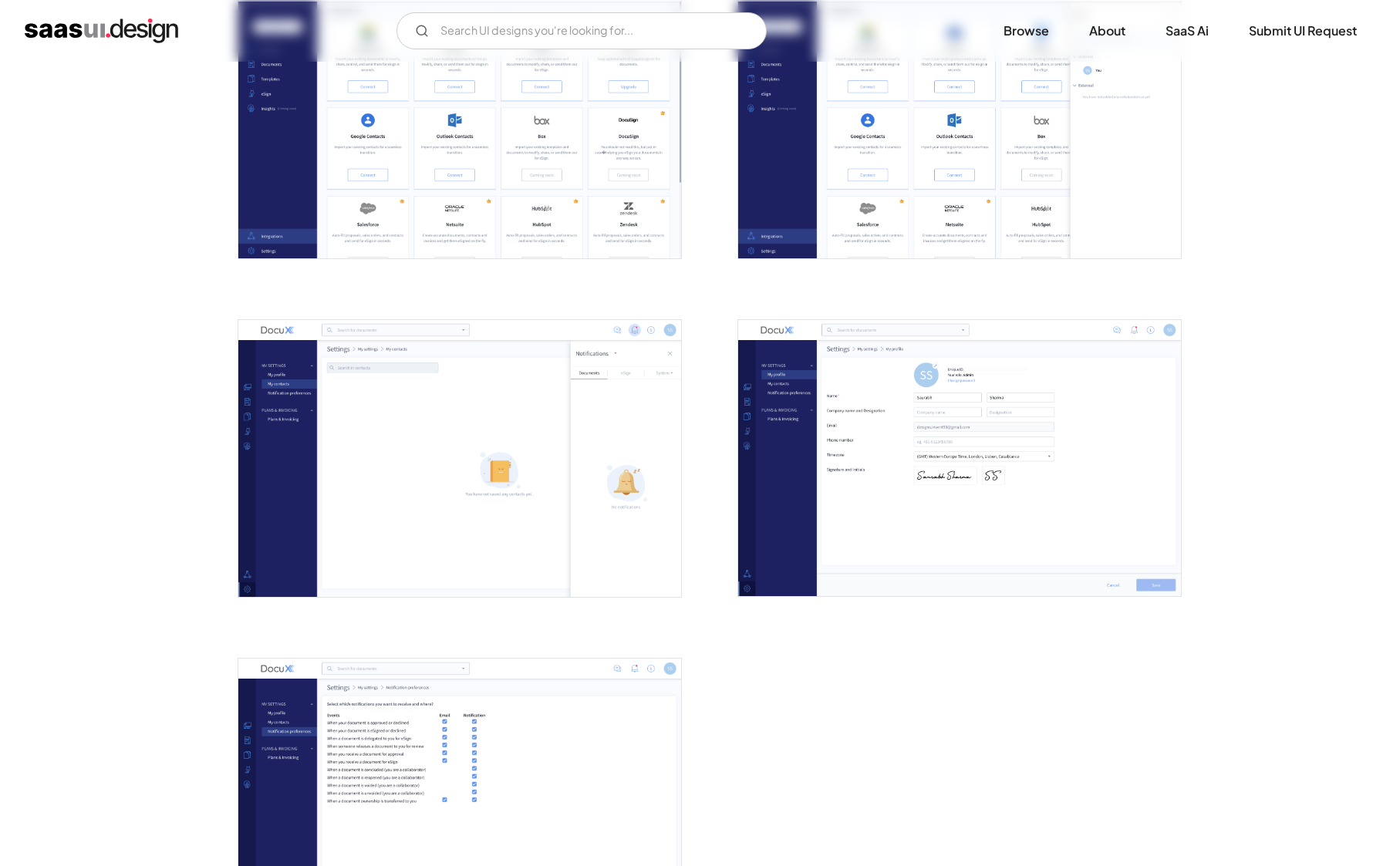
scroll to position [3195, 0]
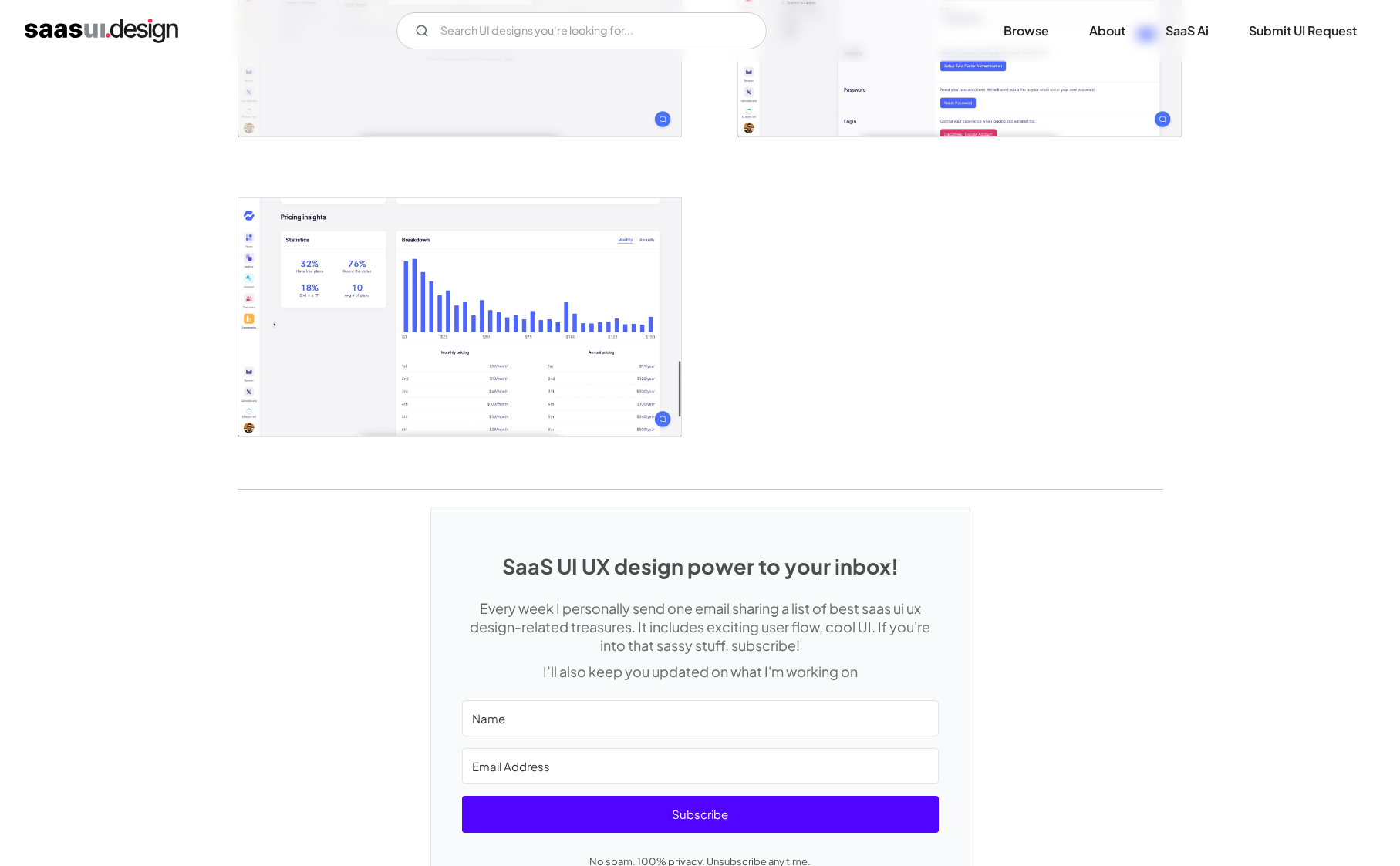
scroll to position [2890, 0]
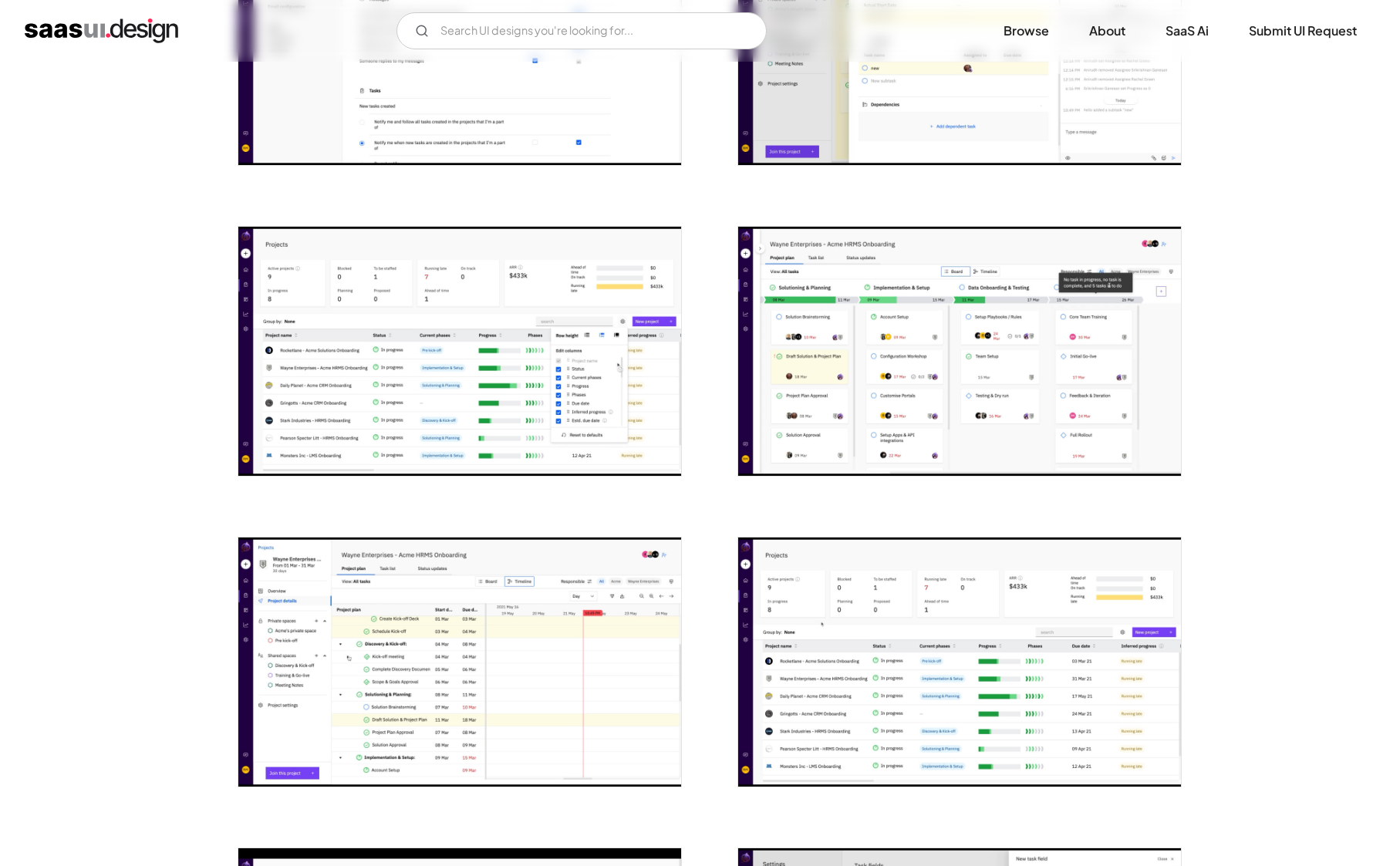
scroll to position [1377, 0]
